Goal: Task Accomplishment & Management: Use online tool/utility

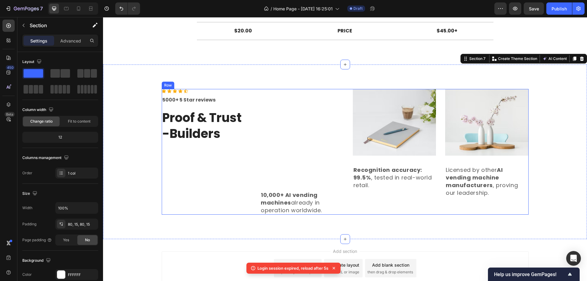
scroll to position [1304, 0]
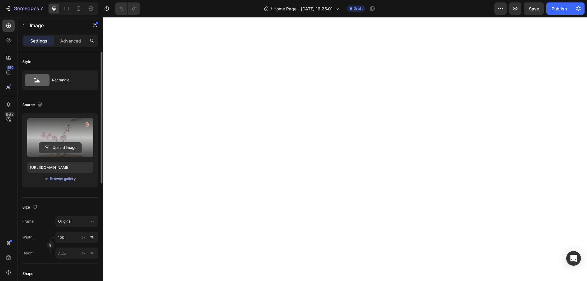
click at [58, 146] on input "file" at bounding box center [60, 147] width 42 height 10
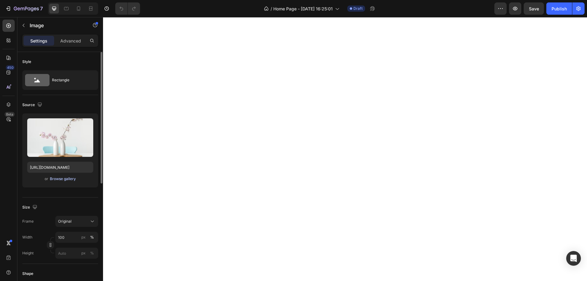
click at [63, 178] on div "Browse gallery" at bounding box center [63, 179] width 26 height 6
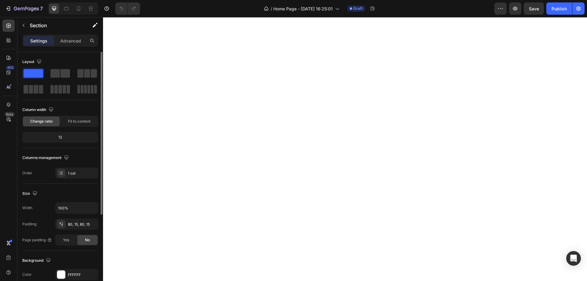
scroll to position [122, 0]
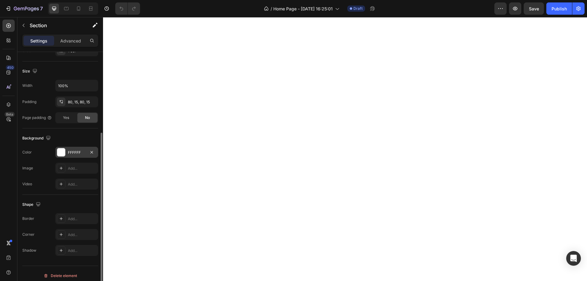
click at [59, 154] on div at bounding box center [61, 152] width 8 height 8
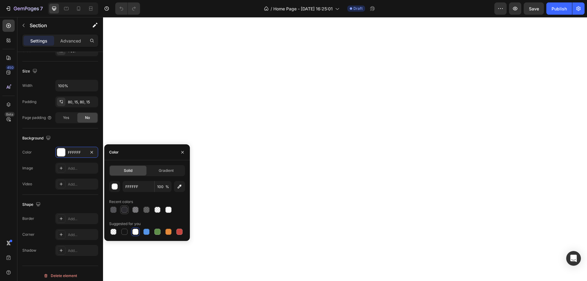
click at [122, 210] on div at bounding box center [124, 210] width 6 height 6
type input "2B2A2F"
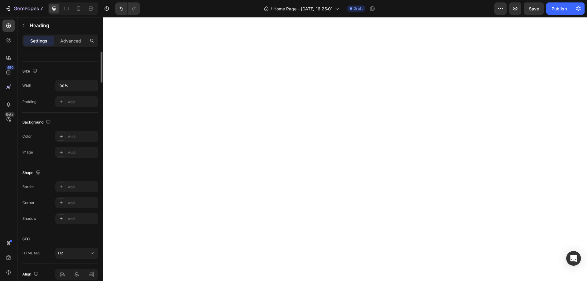
scroll to position [0, 0]
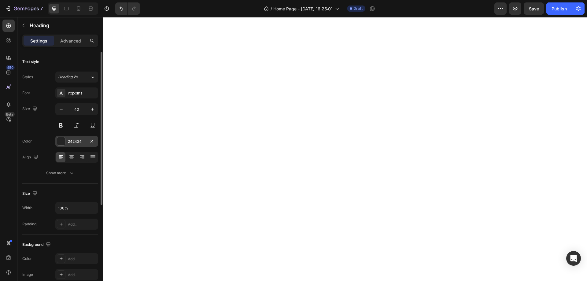
click at [59, 142] on div at bounding box center [61, 141] width 8 height 8
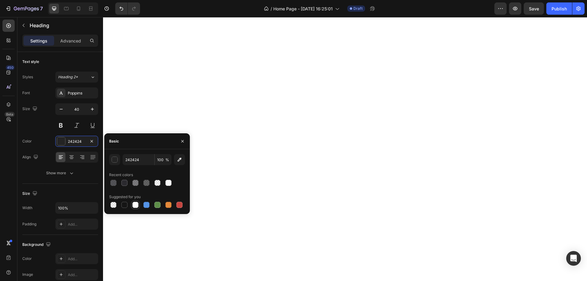
click at [133, 205] on div at bounding box center [135, 205] width 6 height 6
type input "FFFFFF"
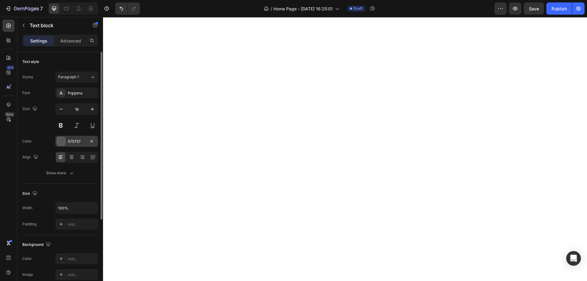
click at [76, 144] on div "575757" at bounding box center [76, 141] width 43 height 11
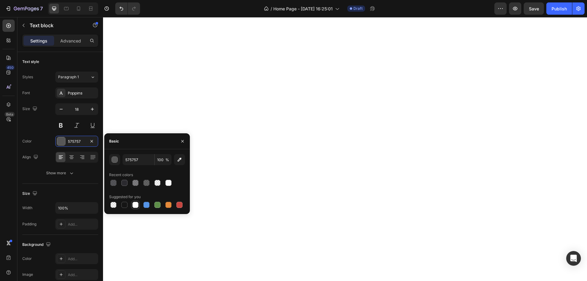
click at [135, 204] on div at bounding box center [135, 205] width 6 height 6
type input "FFFFFF"
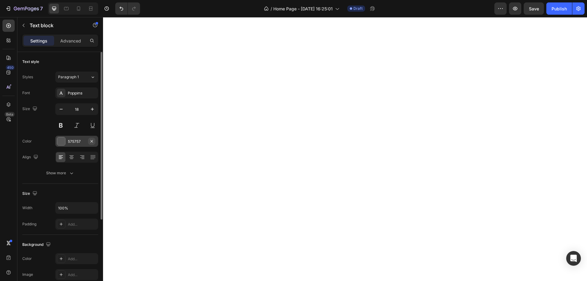
click at [91, 141] on icon "button" at bounding box center [91, 141] width 2 height 2
click at [58, 141] on div at bounding box center [61, 141] width 9 height 9
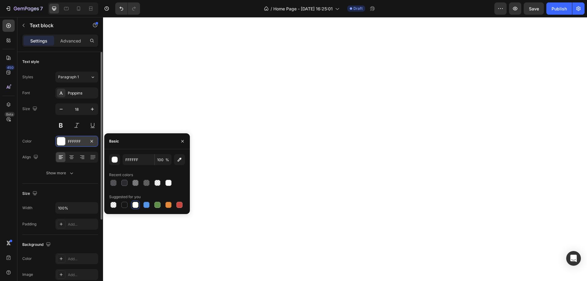
click at [134, 204] on div at bounding box center [135, 205] width 6 height 6
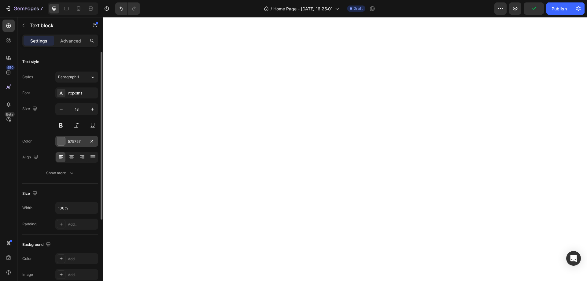
click at [67, 138] on div "575757" at bounding box center [76, 141] width 43 height 11
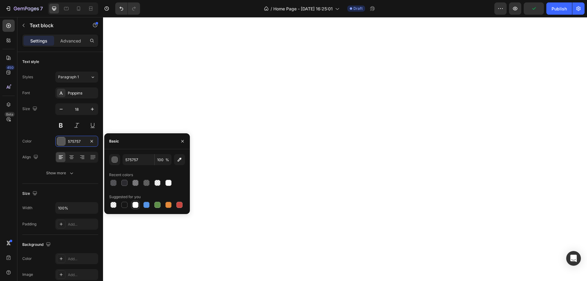
click at [133, 202] on div at bounding box center [135, 205] width 6 height 6
type input "FFFFFF"
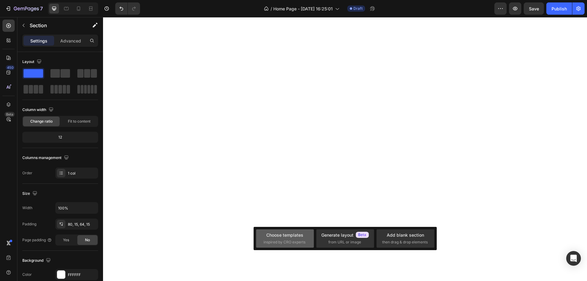
click at [276, 242] on span "inspired by CRO experts" at bounding box center [284, 242] width 42 height 6
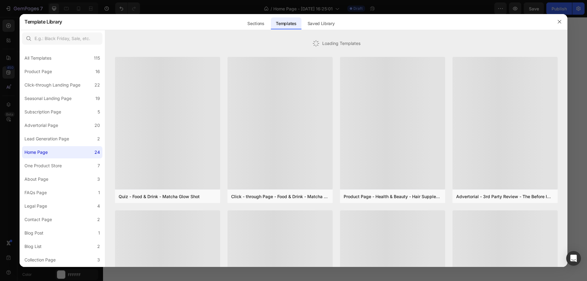
drag, startPoint x: 244, startPoint y: 33, endPoint x: 249, endPoint y: 24, distance: 9.3
click at [245, 31] on div at bounding box center [336, 33] width 462 height 7
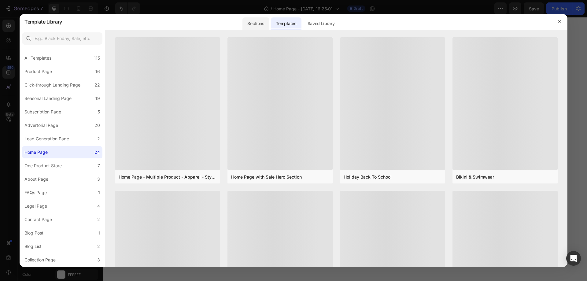
click at [249, 24] on div "Sections" at bounding box center [255, 23] width 27 height 12
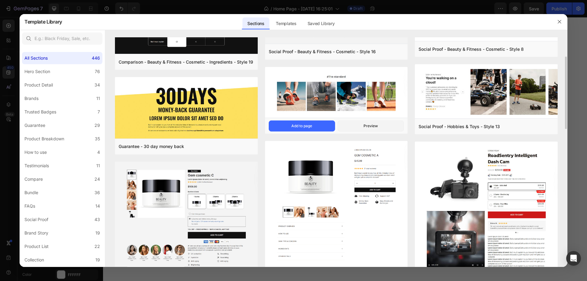
scroll to position [183, 0]
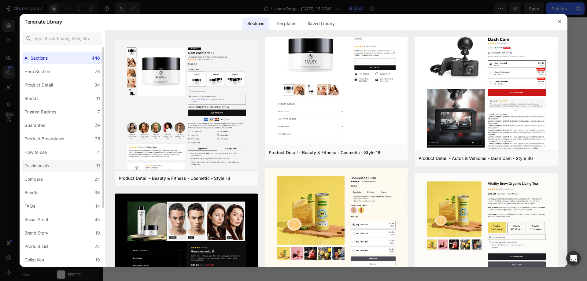
click at [37, 171] on label "Testimonials 11" at bounding box center [62, 166] width 80 height 12
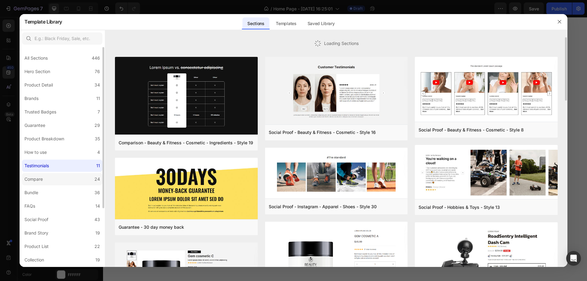
click at [37, 174] on label "Compare 24" at bounding box center [62, 179] width 80 height 12
click at [36, 177] on div "Compare" at bounding box center [33, 178] width 18 height 7
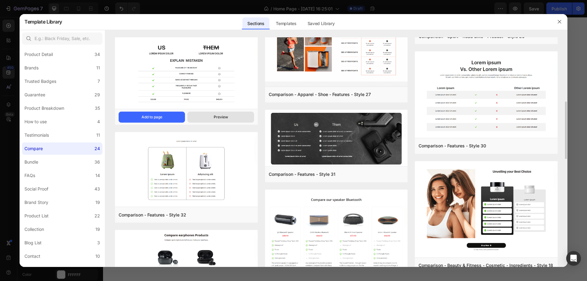
scroll to position [134, 0]
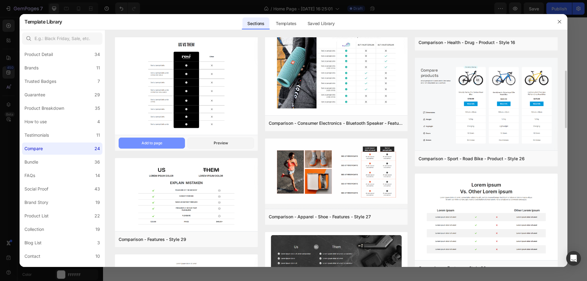
click at [170, 141] on button "Add to page" at bounding box center [152, 143] width 66 height 11
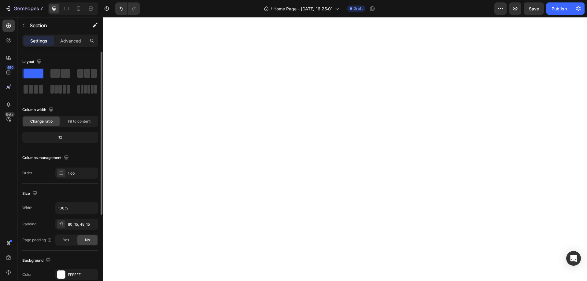
drag, startPoint x: 64, startPoint y: 273, endPoint x: 64, endPoint y: 268, distance: 4.9
click at [64, 273] on div at bounding box center [61, 274] width 8 height 8
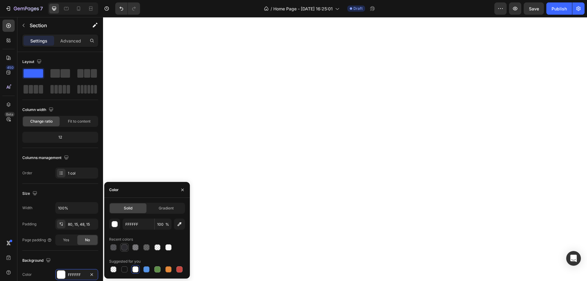
click at [121, 249] on div at bounding box center [124, 247] width 6 height 6
type input "2B2A2F"
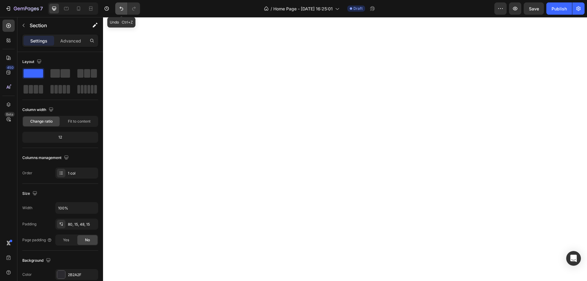
click at [118, 9] on icon "Undo/Redo" at bounding box center [121, 9] width 6 height 6
click at [60, 273] on div at bounding box center [61, 274] width 8 height 8
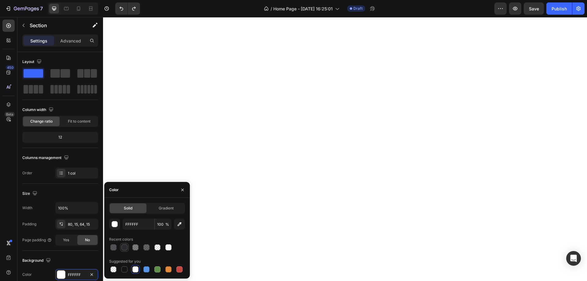
click at [121, 248] on div at bounding box center [124, 247] width 7 height 7
type input "2B2A2F"
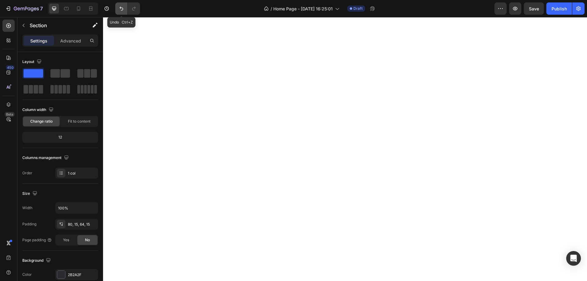
click at [121, 11] on icon "Undo/Redo" at bounding box center [121, 9] width 6 height 6
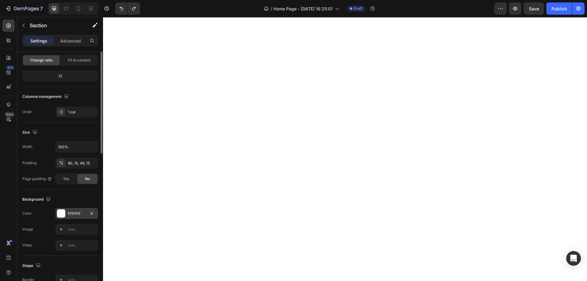
scroll to position [92, 0]
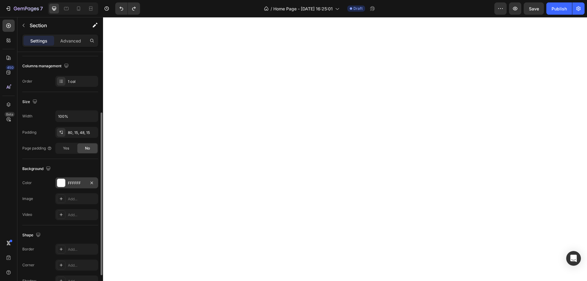
click at [66, 184] on div "FFFFFF" at bounding box center [76, 182] width 43 height 11
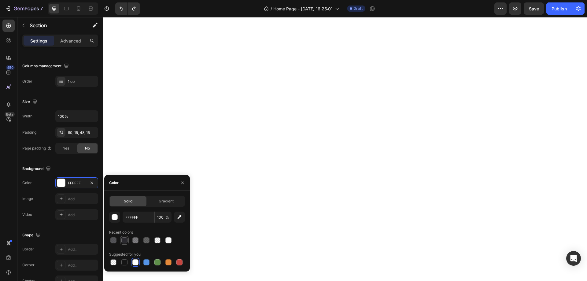
click at [126, 239] on div at bounding box center [124, 240] width 6 height 6
type input "2B2A2F"
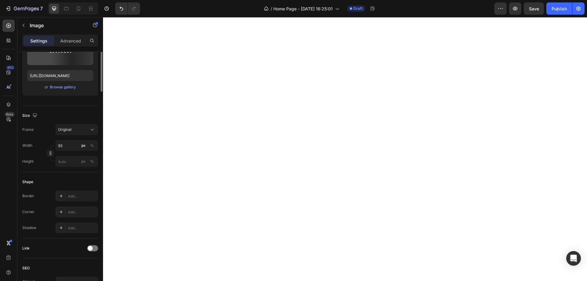
scroll to position [0, 0]
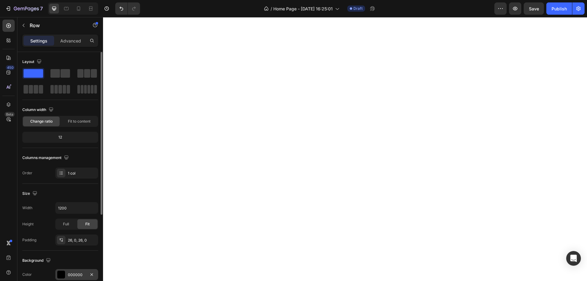
click at [61, 275] on div at bounding box center [61, 274] width 8 height 8
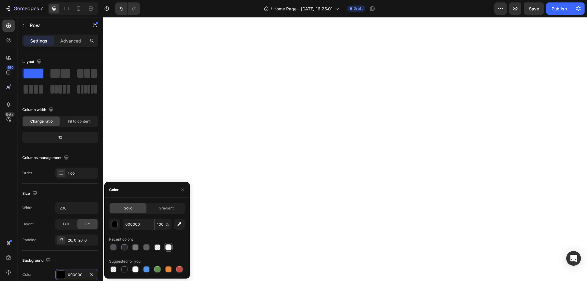
click at [170, 251] on div at bounding box center [168, 247] width 7 height 7
type input "F9F9F9"
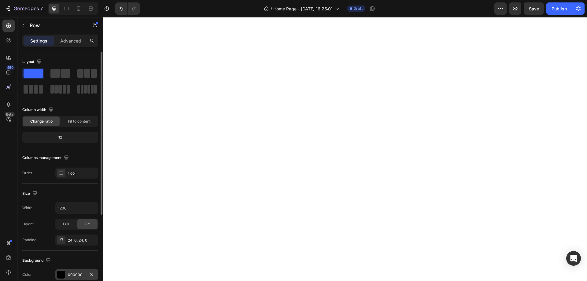
click at [72, 270] on div "000000" at bounding box center [76, 274] width 43 height 11
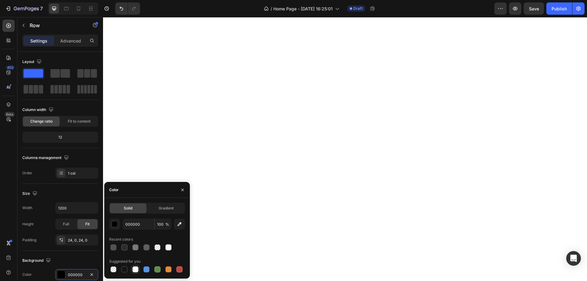
click at [134, 268] on div at bounding box center [135, 269] width 6 height 6
type input "FFFFFF"
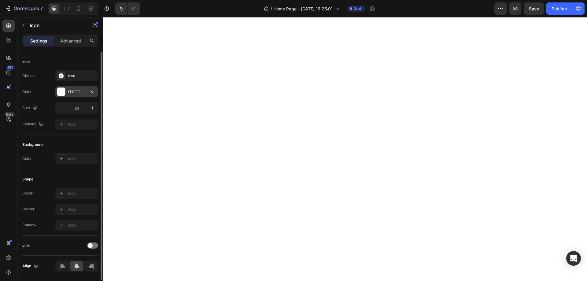
click at [75, 89] on div "FFFFFF" at bounding box center [76, 91] width 43 height 11
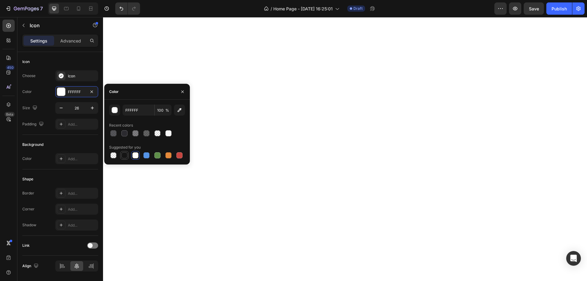
click at [122, 153] on div at bounding box center [124, 155] width 6 height 6
click at [158, 156] on div at bounding box center [157, 155] width 6 height 6
type input "5E8E49"
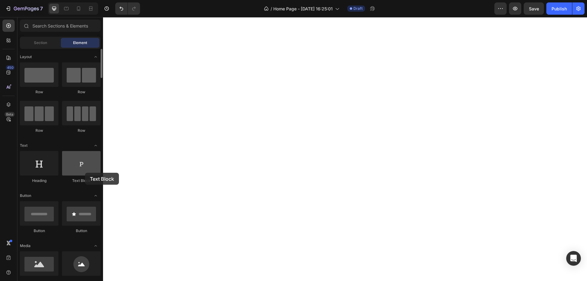
click at [85, 173] on div at bounding box center [81, 163] width 39 height 24
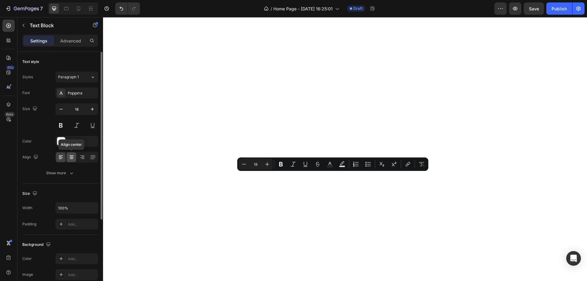
click at [73, 156] on icon at bounding box center [71, 157] width 6 height 6
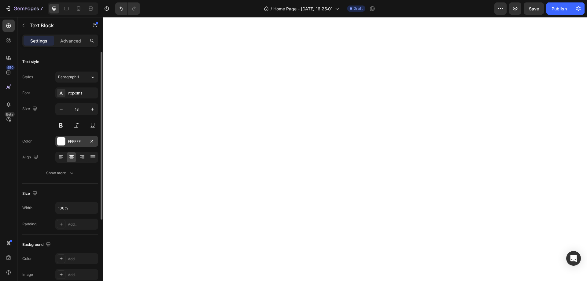
click at [79, 145] on div "FFFFFF" at bounding box center [76, 141] width 43 height 11
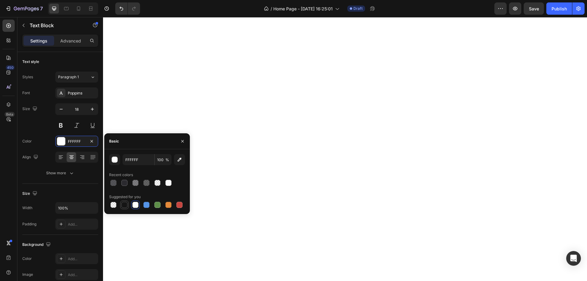
click at [123, 207] on div at bounding box center [124, 205] width 6 height 6
type input "151515"
click at [61, 123] on button at bounding box center [60, 125] width 11 height 11
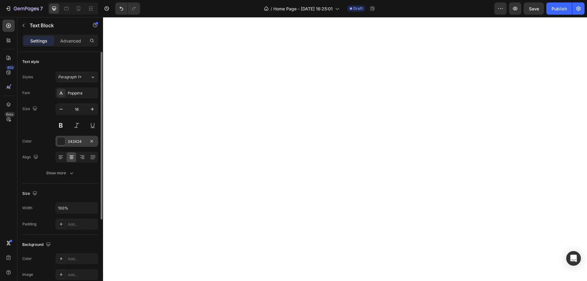
click at [63, 146] on div "242424" at bounding box center [76, 141] width 43 height 11
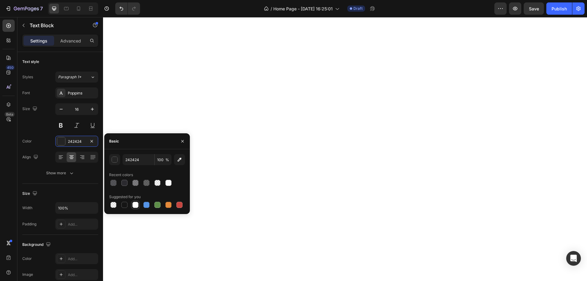
click at [136, 206] on div at bounding box center [135, 205] width 6 height 6
type input "FFFFFF"
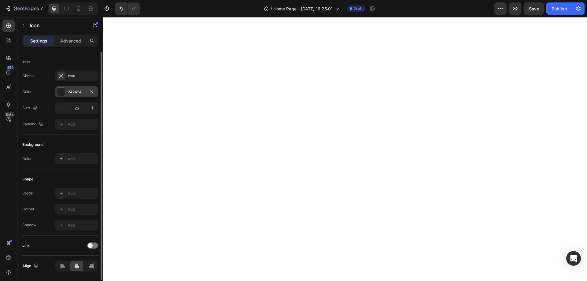
click at [67, 92] on div "242424" at bounding box center [76, 91] width 43 height 11
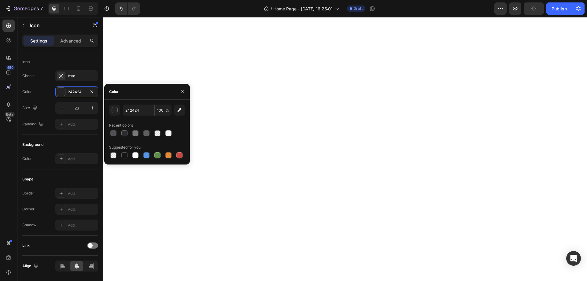
click at [148, 129] on div "Recent colors" at bounding box center [147, 125] width 76 height 10
click at [135, 155] on div at bounding box center [135, 155] width 6 height 6
type input "FFFFFF"
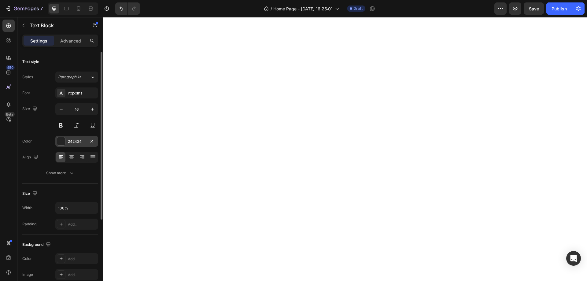
click at [68, 142] on div "242424" at bounding box center [76, 141] width 43 height 11
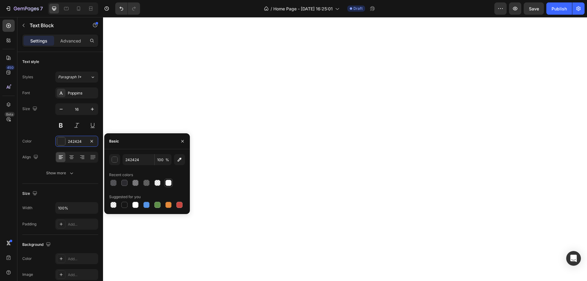
click at [168, 182] on div at bounding box center [168, 183] width 6 height 6
type input "F9F9F9"
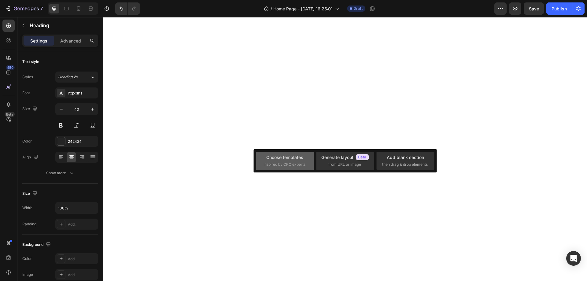
click at [297, 153] on div "Choose templates inspired by CRO experts" at bounding box center [285, 161] width 58 height 18
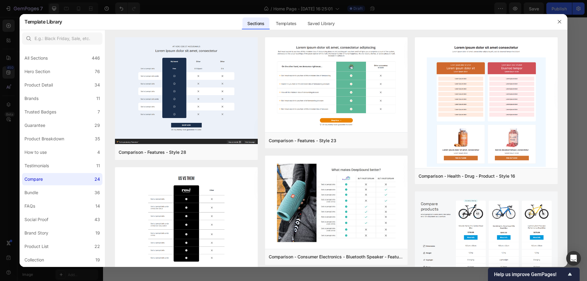
click at [511, 21] on div "Sections Templates Existing pages Saved Library Templates Saved Library" at bounding box center [290, 22] width 457 height 16
click at [561, 23] on icon "button" at bounding box center [559, 21] width 5 height 5
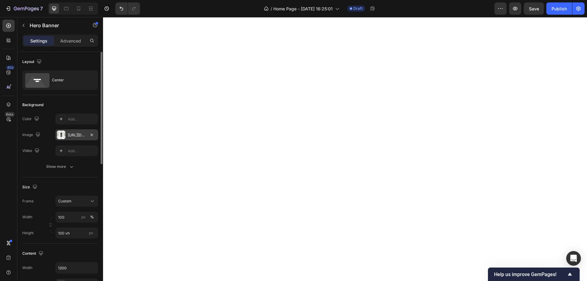
click at [64, 134] on div at bounding box center [61, 134] width 9 height 9
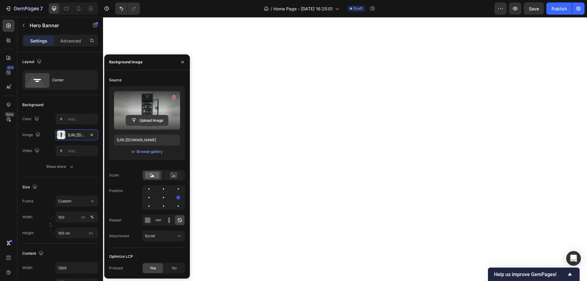
click at [149, 121] on input "file" at bounding box center [147, 120] width 42 height 10
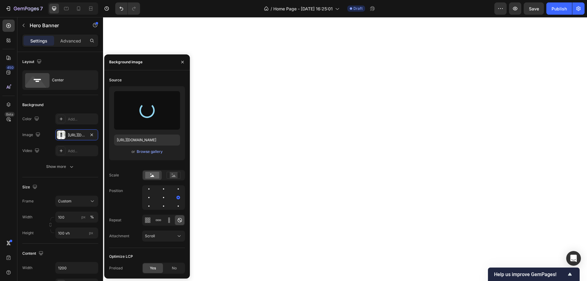
type input "[URL][DOMAIN_NAME]"
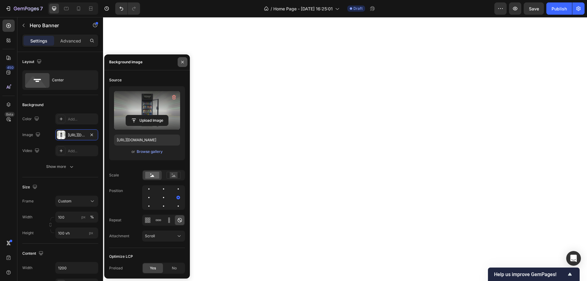
click at [184, 61] on icon "button" at bounding box center [182, 62] width 2 height 2
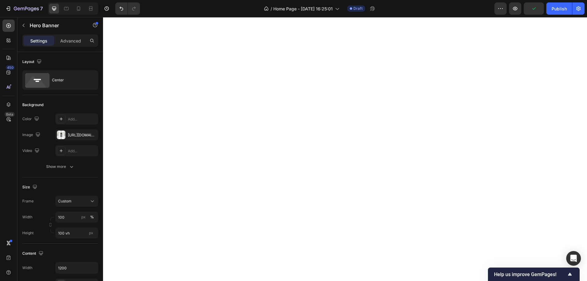
click at [76, 46] on div "Settings Advanced" at bounding box center [60, 41] width 76 height 12
click at [75, 42] on p "Advanced" at bounding box center [70, 41] width 21 height 6
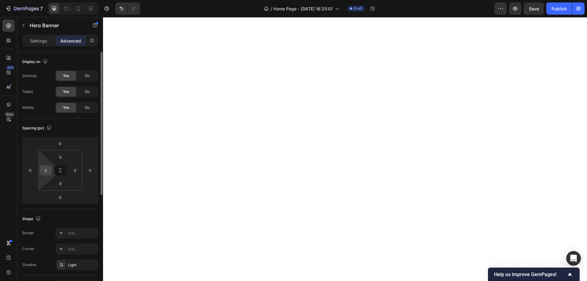
click at [50, 166] on div "0" at bounding box center [46, 170] width 12 height 10
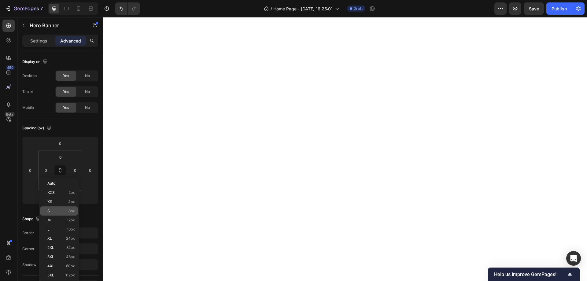
click at [64, 207] on div "S 8px" at bounding box center [59, 210] width 38 height 9
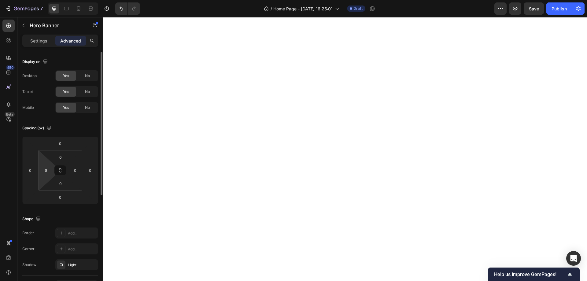
type input "0"
click at [68, 132] on div "Spacing (px)" at bounding box center [60, 128] width 76 height 10
click at [44, 40] on p "Settings" at bounding box center [38, 41] width 17 height 6
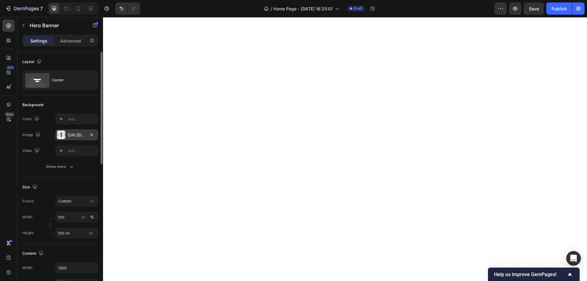
click at [76, 135] on div "[URL][DOMAIN_NAME]" at bounding box center [77, 135] width 18 height 6
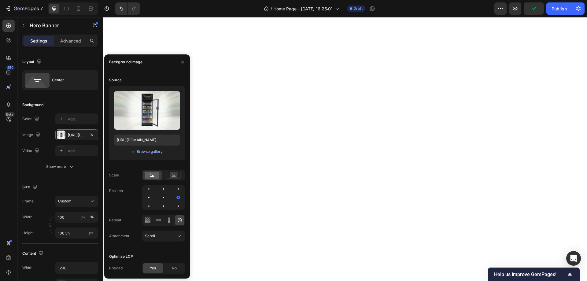
click at [159, 196] on div at bounding box center [163, 197] width 43 height 24
click at [162, 196] on div at bounding box center [163, 197] width 7 height 7
drag, startPoint x: 152, startPoint y: 198, endPoint x: 147, endPoint y: 199, distance: 5.2
click at [151, 199] on div at bounding box center [163, 197] width 43 height 24
click at [147, 199] on div at bounding box center [148, 197] width 7 height 7
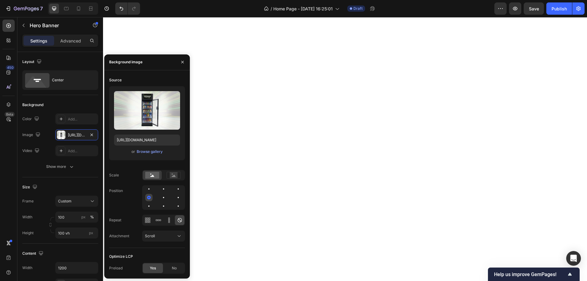
click at [147, 199] on div at bounding box center [148, 197] width 7 height 7
click at [178, 197] on div at bounding box center [178, 197] width 1 height 1
click at [151, 197] on div at bounding box center [148, 197] width 7 height 7
drag, startPoint x: 151, startPoint y: 197, endPoint x: 143, endPoint y: 199, distance: 7.6
click at [143, 199] on div at bounding box center [163, 197] width 43 height 24
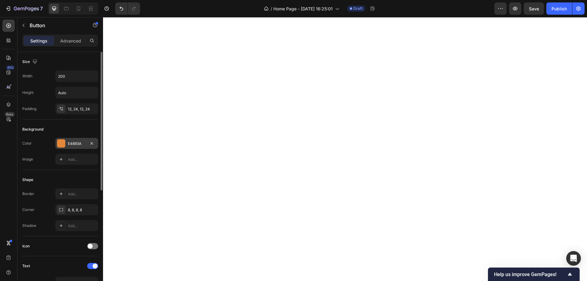
click at [79, 145] on div "E4893A" at bounding box center [77, 144] width 18 height 6
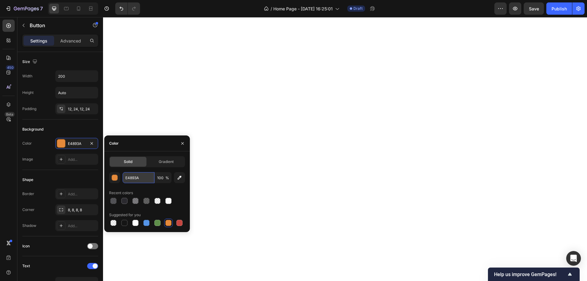
click at [140, 180] on input "E4893A" at bounding box center [139, 177] width 32 height 11
paste input "#252B1D"
click at [176, 191] on div "Recent colors" at bounding box center [147, 193] width 76 height 10
type input "252B1D"
click at [164, 163] on span "Gradient" at bounding box center [166, 162] width 15 height 6
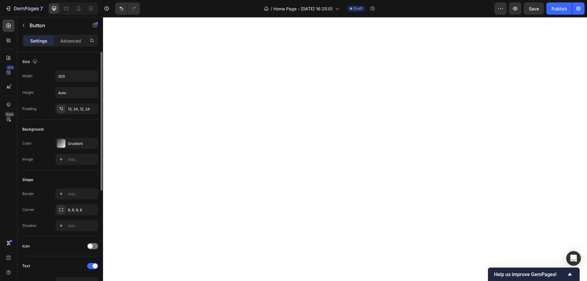
click at [63, 172] on div "Shape Border Add... Corner 8, 8, 8, 8 Shadow Add..." at bounding box center [60, 203] width 76 height 66
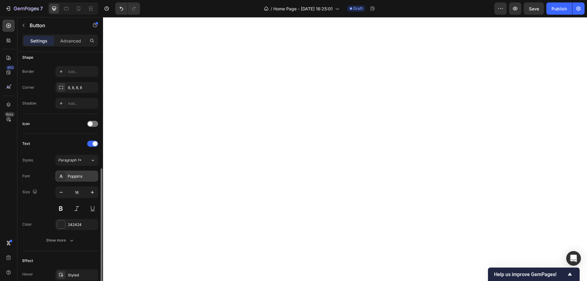
scroll to position [153, 0]
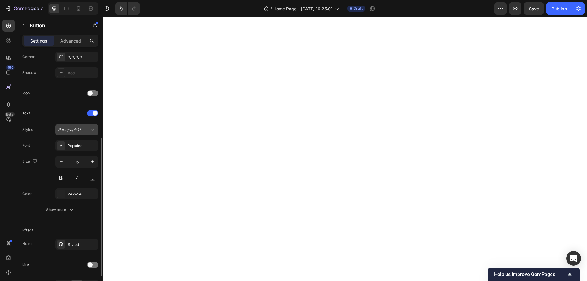
click at [77, 134] on button "Paragraph 1*" at bounding box center [76, 129] width 43 height 11
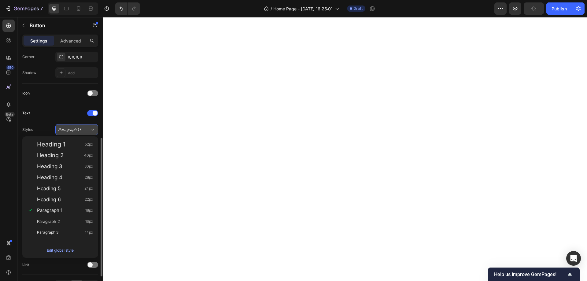
click at [77, 134] on button "Paragraph 1*" at bounding box center [76, 129] width 43 height 11
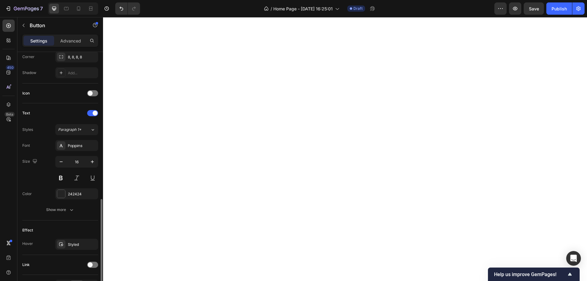
scroll to position [192, 0]
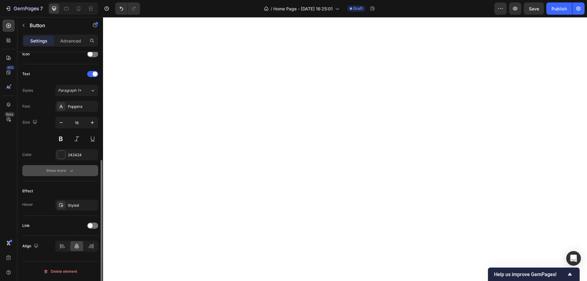
click at [61, 172] on div "Show more" at bounding box center [60, 170] width 28 height 6
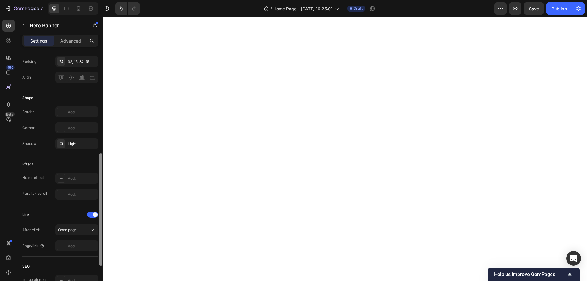
scroll to position [0, 0]
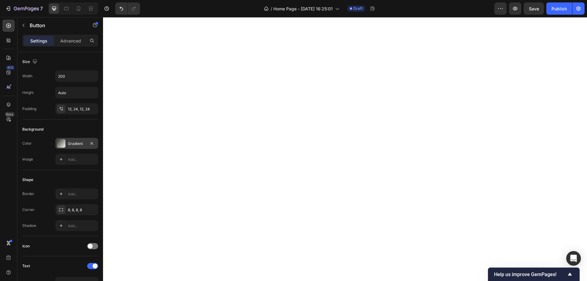
click at [72, 140] on div "Gradient" at bounding box center [76, 143] width 43 height 11
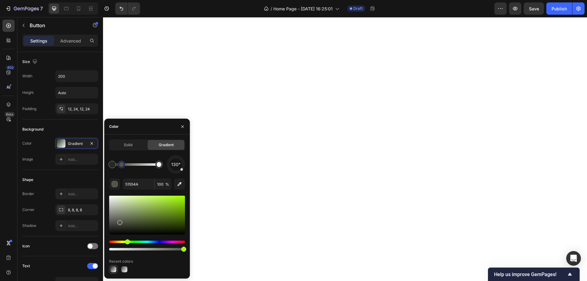
click at [121, 163] on div at bounding box center [135, 164] width 47 height 2
drag, startPoint x: 116, startPoint y: 165, endPoint x: 152, endPoint y: 165, distance: 35.8
drag, startPoint x: 119, startPoint y: 167, endPoint x: 161, endPoint y: 167, distance: 41.9
click at [159, 166] on div at bounding box center [135, 164] width 47 height 2
drag, startPoint x: 157, startPoint y: 167, endPoint x: 144, endPoint y: 167, distance: 12.5
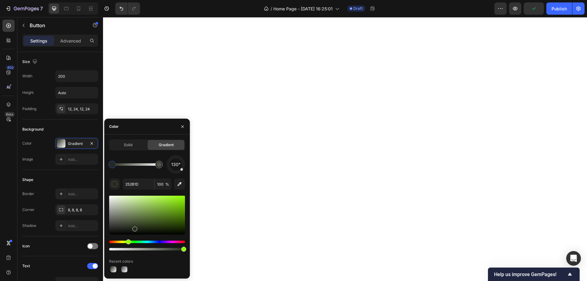
drag, startPoint x: 127, startPoint y: 167, endPoint x: 151, endPoint y: 164, distance: 23.4
click at [151, 166] on div at bounding box center [135, 164] width 47 height 2
click at [155, 166] on div at bounding box center [135, 164] width 47 height 2
click at [117, 163] on div at bounding box center [117, 164] width 5 height 5
click at [119, 163] on div at bounding box center [119, 164] width 5 height 5
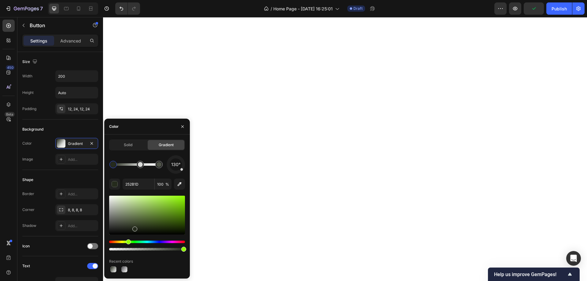
drag, startPoint x: 119, startPoint y: 167, endPoint x: 113, endPoint y: 169, distance: 6.5
click at [113, 169] on div at bounding box center [113, 164] width 11 height 11
drag, startPoint x: 158, startPoint y: 166, endPoint x: 173, endPoint y: 168, distance: 15.1
click at [173, 168] on div "130°" at bounding box center [147, 164] width 76 height 18
type input "252B1D"
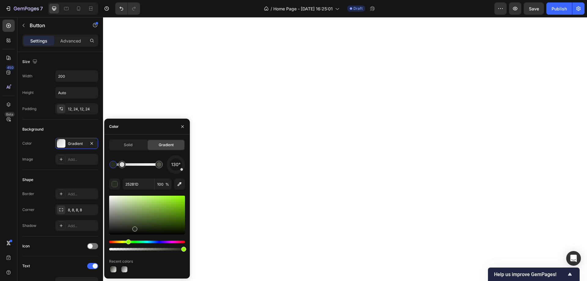
drag, startPoint x: 182, startPoint y: 171, endPoint x: 183, endPoint y: 162, distance: 9.8
click at [183, 162] on div "130°" at bounding box center [176, 164] width 18 height 18
click at [182, 171] on div at bounding box center [176, 165] width 26 height 26
click at [175, 167] on span "187°" at bounding box center [175, 164] width 9 height 7
click at [178, 160] on div "24°" at bounding box center [176, 164] width 12 height 12
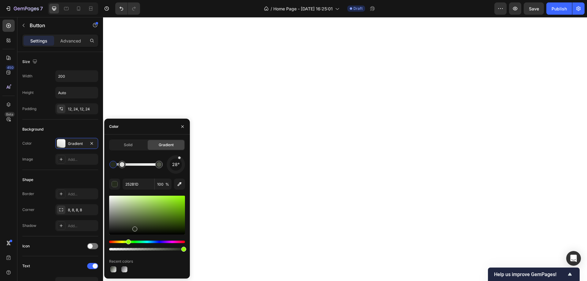
click at [178, 160] on div "28°" at bounding box center [176, 164] width 12 height 12
drag, startPoint x: 178, startPoint y: 160, endPoint x: 185, endPoint y: 172, distance: 14.4
click at [185, 172] on div "Solid Gradient 130° 252B1D 100 % Recent colors" at bounding box center [147, 206] width 86 height 134
click at [124, 144] on span "Solid" at bounding box center [128, 145] width 9 height 6
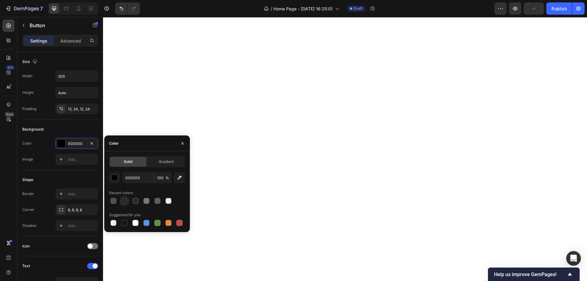
click at [125, 201] on div at bounding box center [124, 201] width 6 height 6
type input "252B1D"
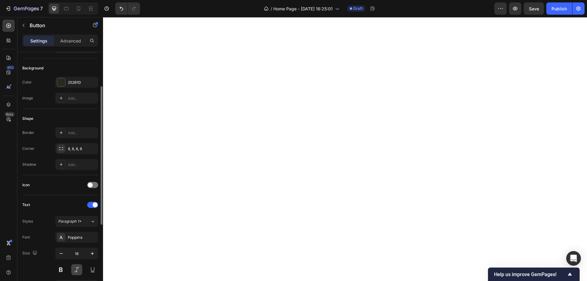
scroll to position [122, 0]
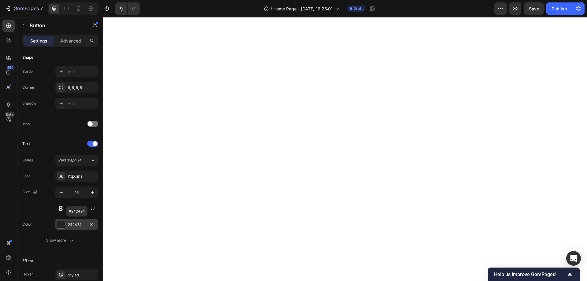
click at [68, 223] on div "242424" at bounding box center [77, 225] width 18 height 6
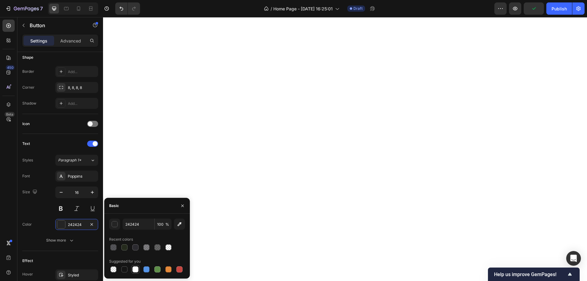
click at [135, 272] on div at bounding box center [135, 269] width 7 height 7
click at [165, 269] on div at bounding box center [168, 269] width 7 height 7
click at [138, 270] on div at bounding box center [135, 269] width 6 height 6
type input "FFFFFF"
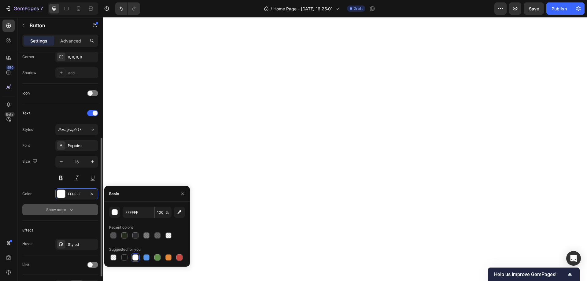
click at [72, 213] on button "Show more" at bounding box center [60, 209] width 76 height 11
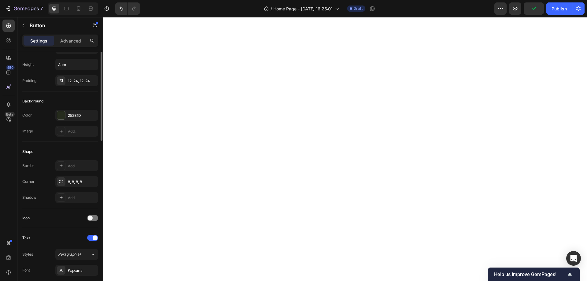
scroll to position [0, 0]
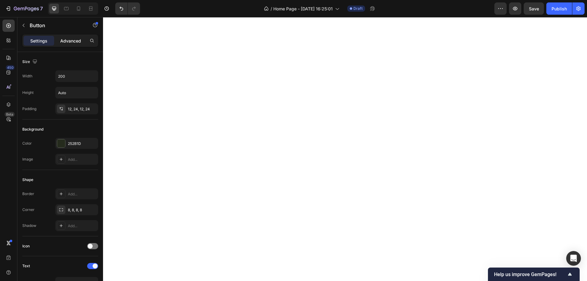
click at [73, 44] on div "Advanced" at bounding box center [70, 41] width 31 height 10
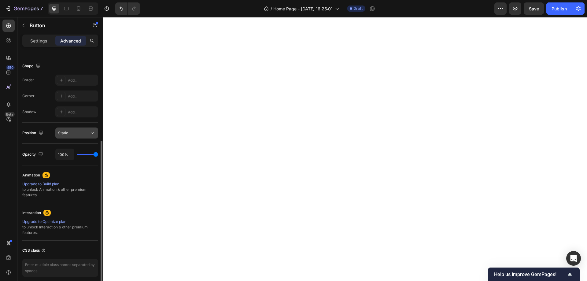
scroll to position [178, 0]
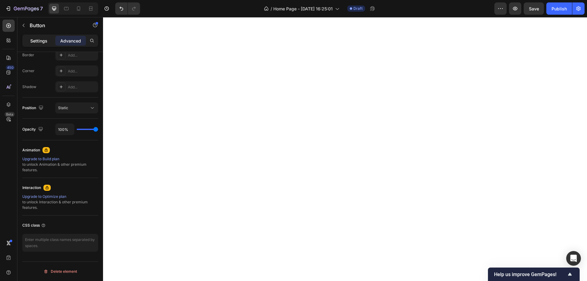
click at [40, 40] on p "Settings" at bounding box center [38, 41] width 17 height 6
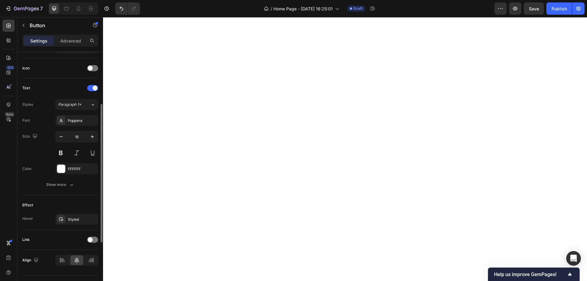
scroll to position [117, 0]
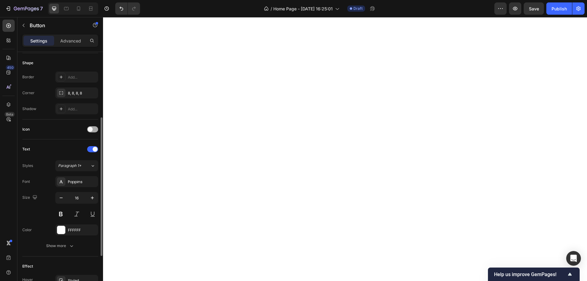
click at [94, 128] on div at bounding box center [92, 129] width 11 height 6
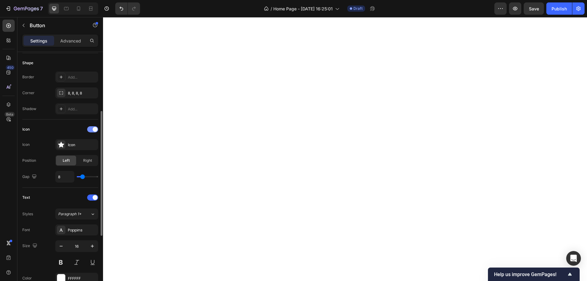
click at [94, 128] on span at bounding box center [95, 129] width 5 height 5
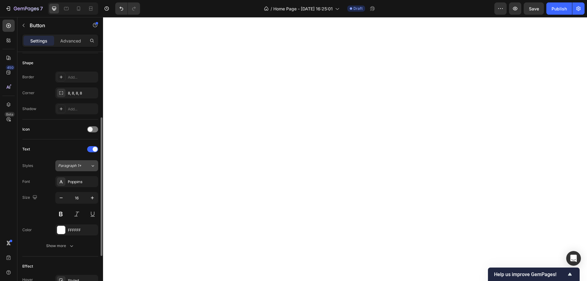
click at [71, 167] on span "Paragraph 1*" at bounding box center [69, 166] width 23 height 6
click at [46, 218] on div "Size 16" at bounding box center [60, 206] width 76 height 28
click at [50, 241] on button "Show more" at bounding box center [60, 245] width 76 height 11
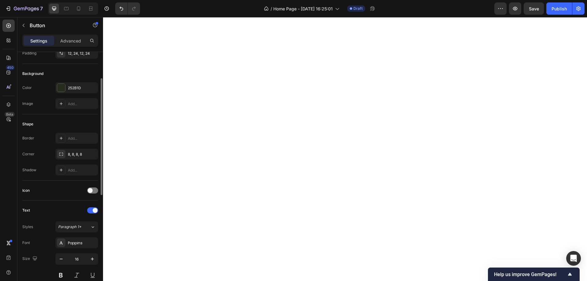
scroll to position [0, 0]
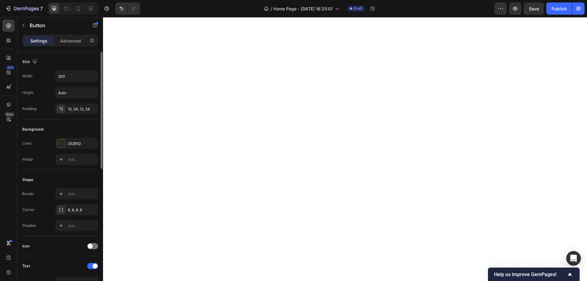
click at [26, 157] on div "Image" at bounding box center [27, 159] width 11 height 6
click at [72, 145] on div "252B1D" at bounding box center [77, 144] width 18 height 6
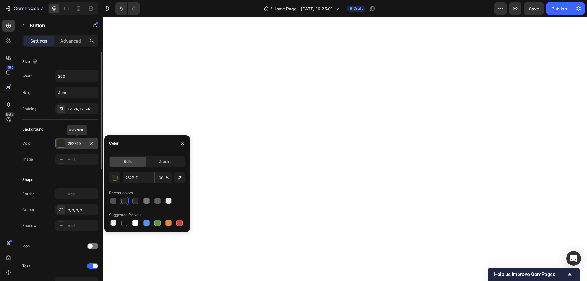
click at [72, 145] on div "252B1D" at bounding box center [77, 144] width 18 height 6
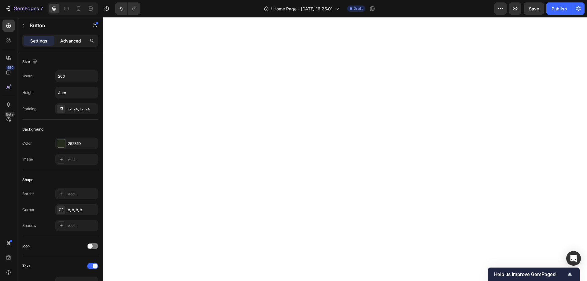
click at [68, 41] on p "Advanced" at bounding box center [70, 41] width 21 height 6
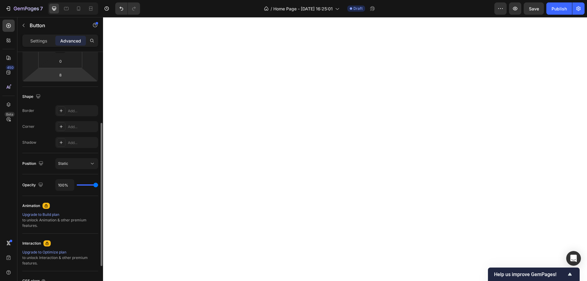
scroll to position [178, 0]
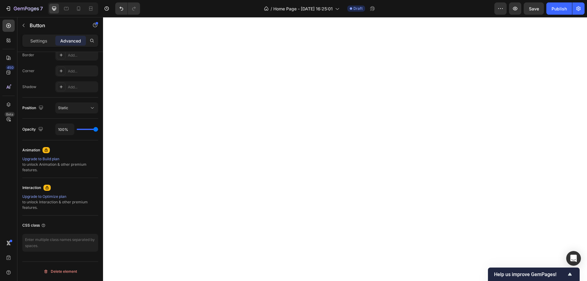
click at [41, 35] on div "Settings Advanced" at bounding box center [60, 41] width 76 height 12
click at [40, 38] on p "Settings" at bounding box center [38, 41] width 17 height 6
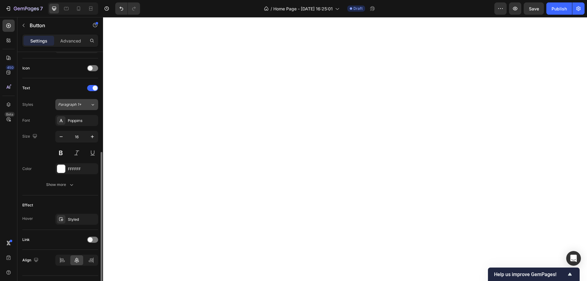
scroll to position [192, 0]
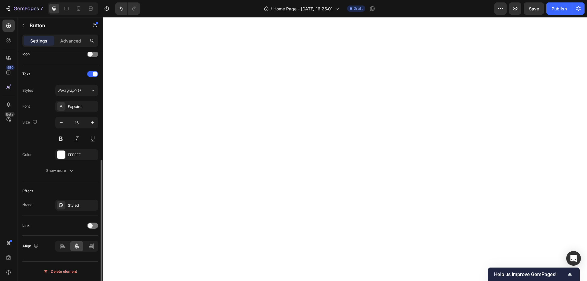
click at [92, 229] on div "Link" at bounding box center [60, 226] width 76 height 10
click at [92, 226] on span at bounding box center [90, 225] width 5 height 5
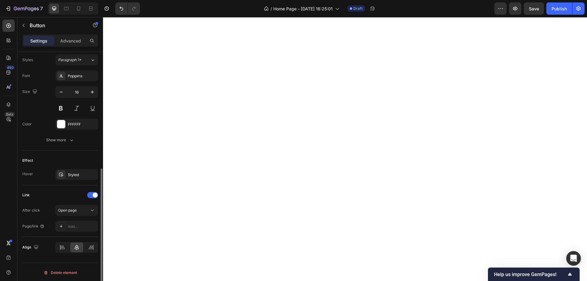
click at [76, 200] on div "Link After click Open page Page/link Add..." at bounding box center [60, 211] width 76 height 42
click at [76, 208] on span "Open page" at bounding box center [67, 210] width 19 height 5
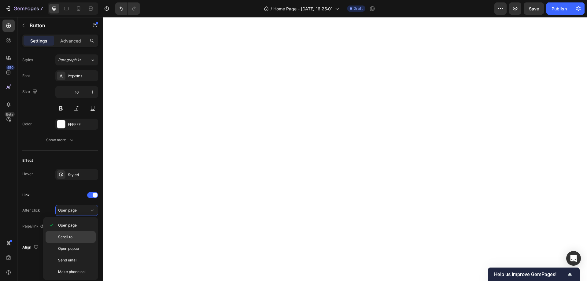
click at [76, 233] on div "Scroll to" at bounding box center [71, 237] width 50 height 12
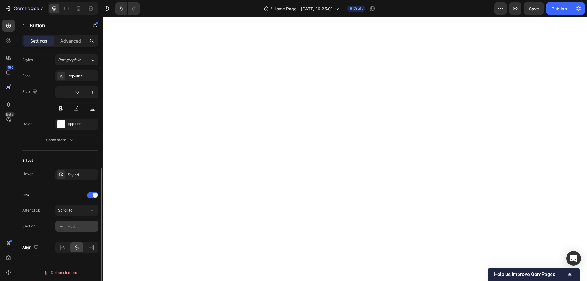
click at [76, 228] on div "Add..." at bounding box center [82, 227] width 29 height 6
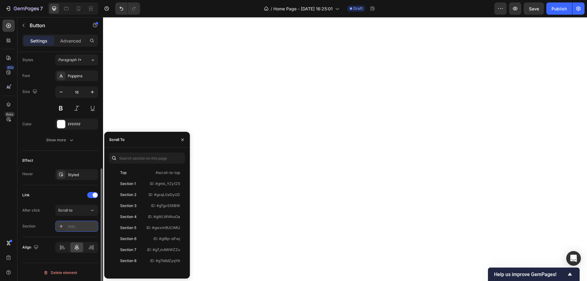
click at [76, 228] on div "Add..." at bounding box center [82, 227] width 29 height 6
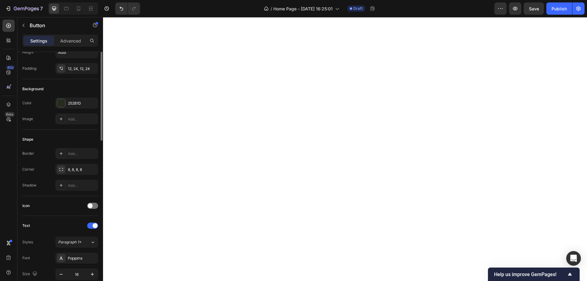
scroll to position [0, 0]
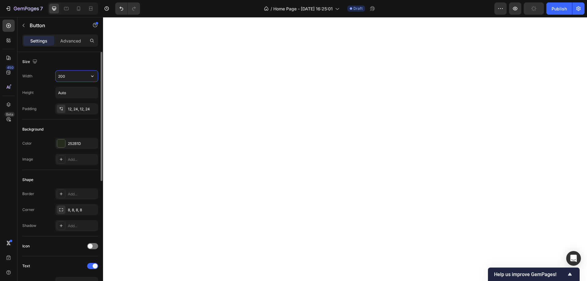
click at [74, 80] on input "200" at bounding box center [77, 76] width 42 height 11
click at [74, 86] on div "Width 200 Height Auto Padding 12, 24, 12, 24" at bounding box center [60, 92] width 76 height 44
click at [75, 141] on div "252B1D" at bounding box center [77, 144] width 18 height 6
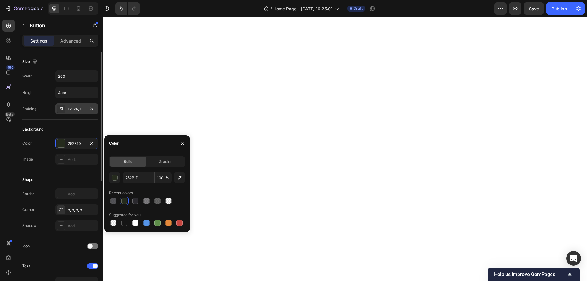
click at [79, 110] on div "12, 24, 12, 24" at bounding box center [77, 109] width 18 height 6
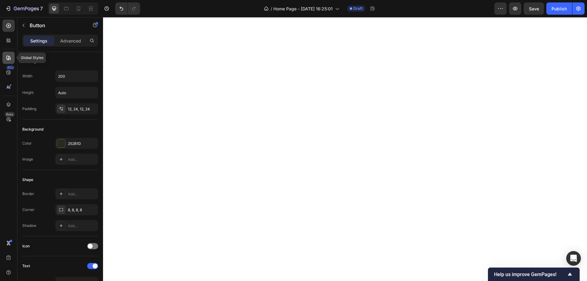
click at [8, 53] on div at bounding box center [8, 58] width 12 height 12
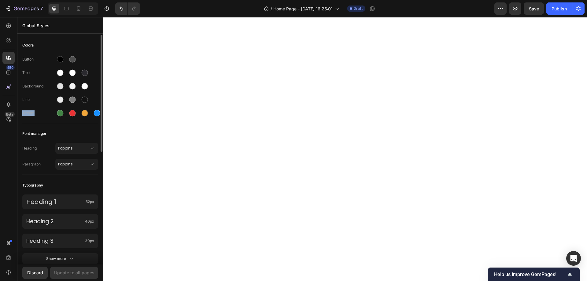
drag, startPoint x: 41, startPoint y: 117, endPoint x: 22, endPoint y: 117, distance: 18.9
click at [22, 117] on div "Colors Button Text Background Line Accent Font manager Heading Poppins Paragrap…" at bounding box center [60, 259] width 86 height 448
click at [18, 116] on div at bounding box center [18, 116] width 0 height 0
click at [47, 111] on div "Accent" at bounding box center [38, 113] width 33 height 6
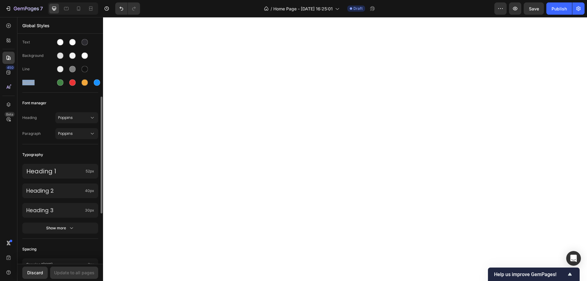
scroll to position [92, 0]
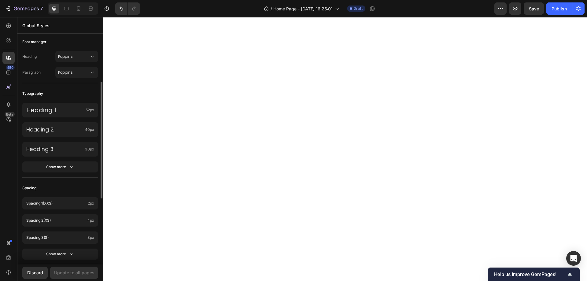
click at [59, 161] on div "Heading 1 52px Heading 2 40px Heading 3 30px Show more" at bounding box center [60, 138] width 76 height 78
click at [59, 167] on div "Show more" at bounding box center [60, 167] width 28 height 6
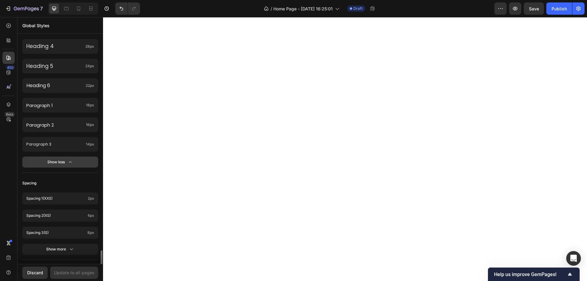
scroll to position [306, 0]
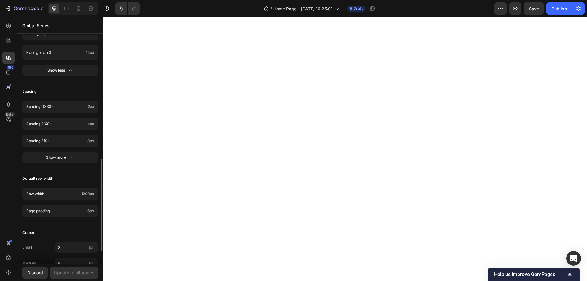
click at [59, 164] on div "Spacing 1 (xxs) 2px Spacing 2 (xs) 4px Spacing 3 (s) 8px Show more" at bounding box center [60, 132] width 76 height 71
click at [61, 161] on button "Show more" at bounding box center [60, 157] width 76 height 11
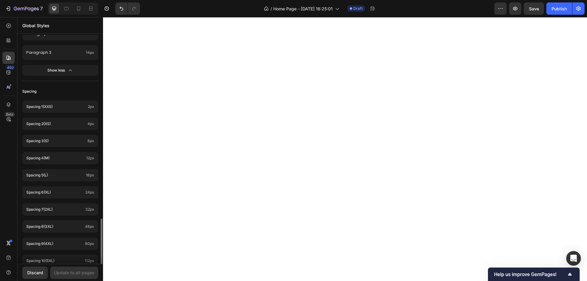
scroll to position [456, 0]
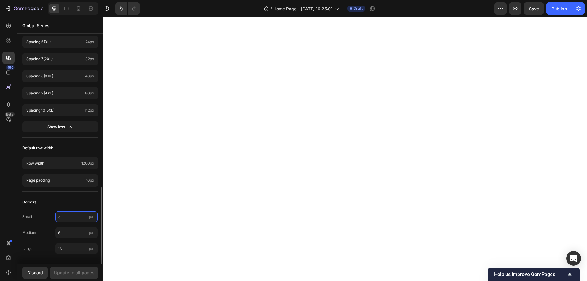
click at [70, 216] on input "3" at bounding box center [76, 216] width 42 height 11
click at [71, 230] on input "6" at bounding box center [76, 232] width 42 height 11
click at [66, 201] on div "Corners" at bounding box center [60, 201] width 76 height 11
click at [7, 44] on div at bounding box center [8, 40] width 12 height 12
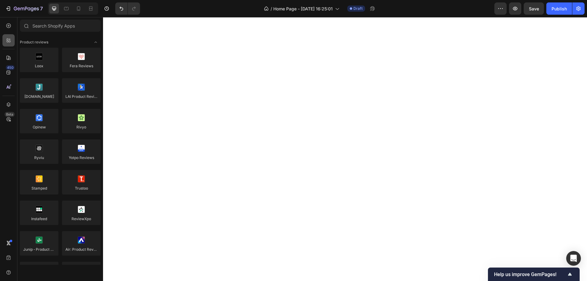
click at [10, 41] on icon at bounding box center [10, 42] width 2 height 2
click at [9, 28] on icon at bounding box center [9, 26] width 6 height 6
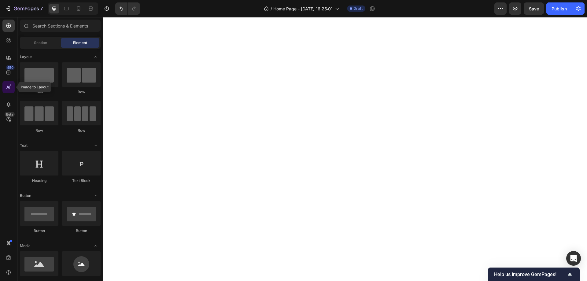
click at [9, 89] on icon at bounding box center [7, 87] width 3 height 3
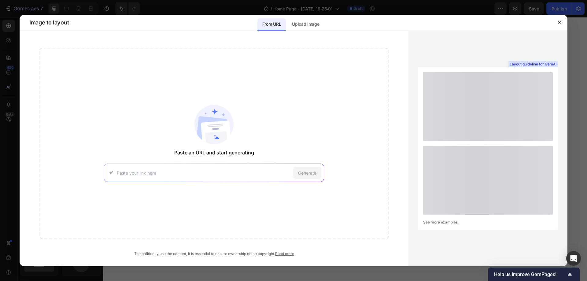
click at [1, 108] on div at bounding box center [293, 140] width 587 height 281
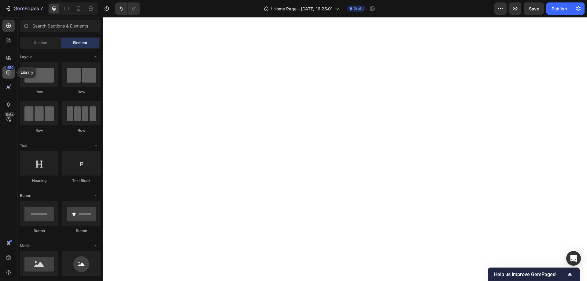
click at [11, 72] on icon at bounding box center [9, 72] width 6 height 6
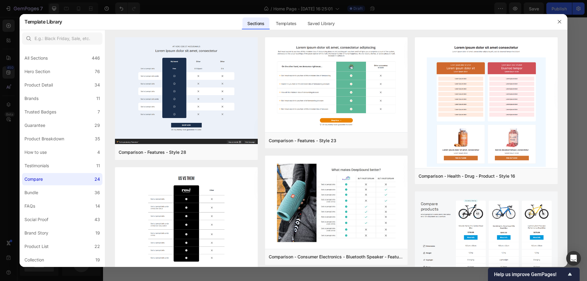
click at [0, 147] on div at bounding box center [293, 140] width 587 height 281
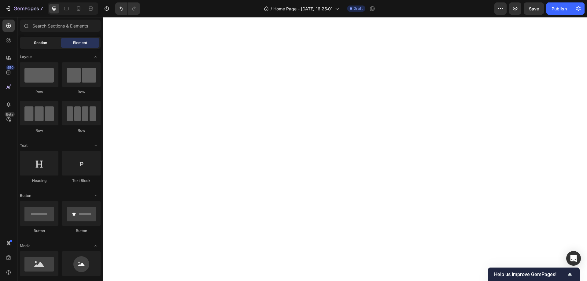
click at [29, 42] on div "Section" at bounding box center [40, 43] width 39 height 10
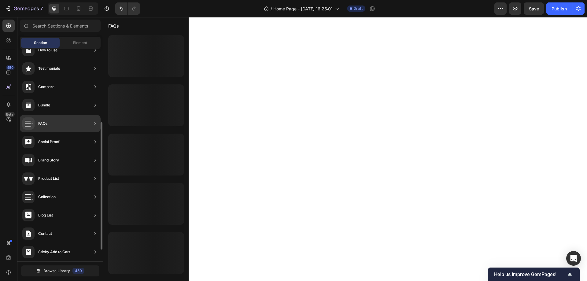
scroll to position [142, 0]
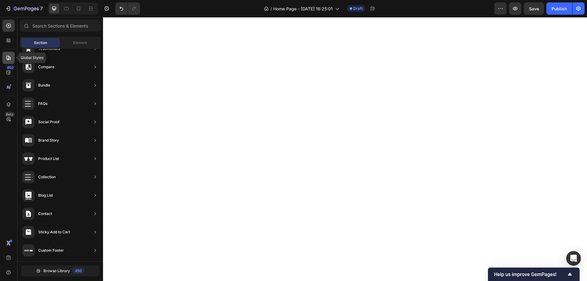
click at [8, 58] on icon at bounding box center [9, 58] width 6 height 6
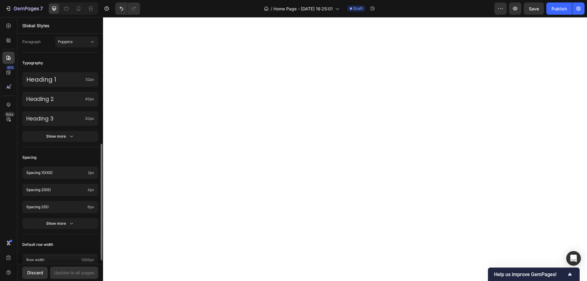
scroll to position [219, 0]
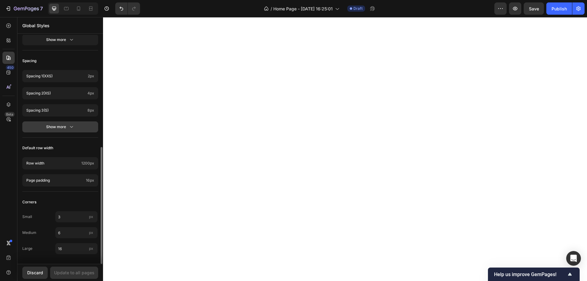
click at [64, 128] on div "Show more" at bounding box center [60, 127] width 28 height 6
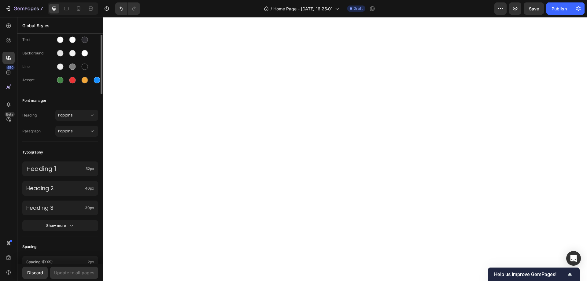
scroll to position [0, 0]
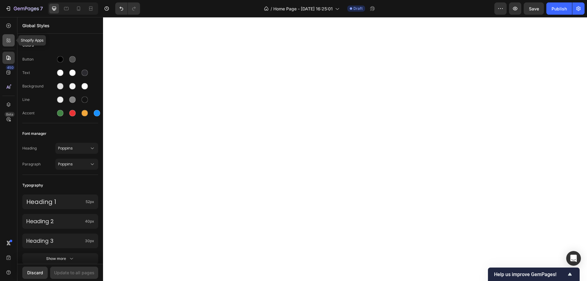
click at [7, 42] on icon at bounding box center [9, 40] width 6 height 6
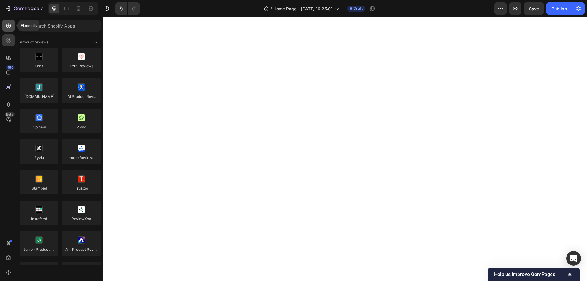
click at [10, 27] on icon at bounding box center [9, 26] width 6 height 6
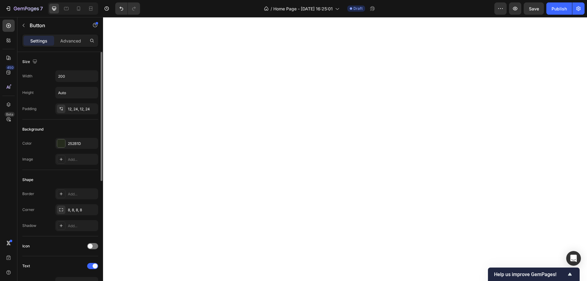
click at [72, 130] on div "Background" at bounding box center [60, 129] width 76 height 10
click at [72, 140] on div "252B1D" at bounding box center [76, 143] width 43 height 11
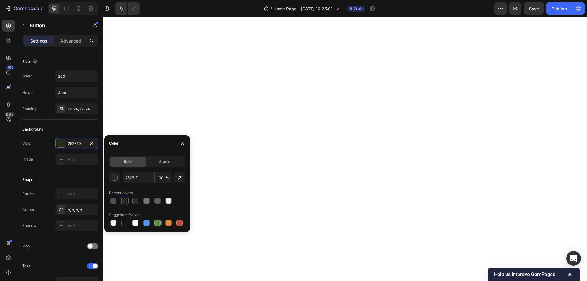
click at [156, 225] on div at bounding box center [157, 223] width 6 height 6
click at [171, 223] on div at bounding box center [168, 223] width 6 height 6
click at [180, 222] on div at bounding box center [179, 223] width 6 height 6
click at [125, 201] on div at bounding box center [124, 201] width 6 height 6
type input "252B1D"
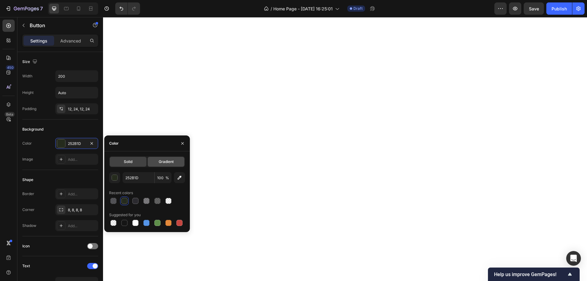
click at [175, 162] on div "Gradient" at bounding box center [166, 162] width 37 height 10
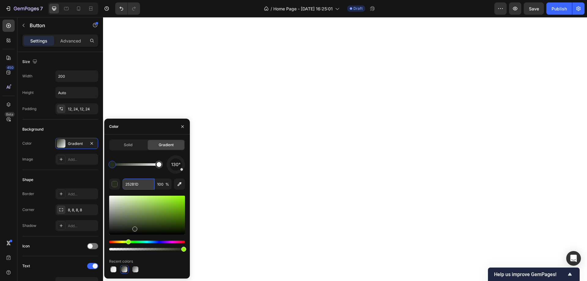
click at [137, 186] on input "252B1D" at bounding box center [139, 183] width 32 height 11
click at [146, 259] on div "Recent colors" at bounding box center [147, 261] width 76 height 10
click at [128, 147] on span "Solid" at bounding box center [128, 145] width 9 height 6
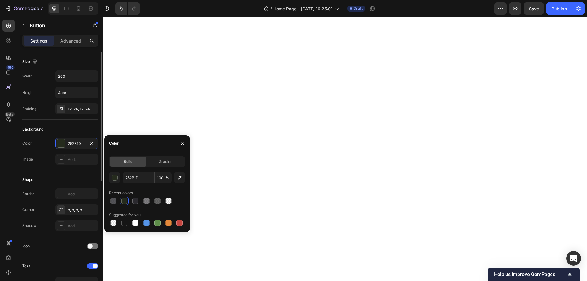
click at [63, 129] on div "Background" at bounding box center [60, 129] width 76 height 10
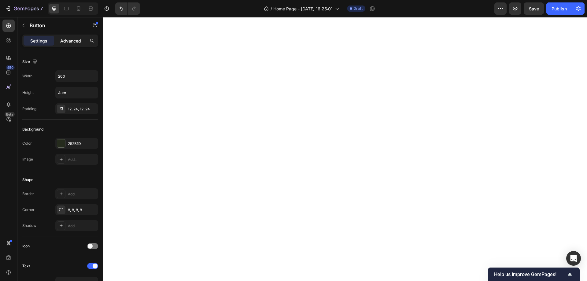
click at [67, 41] on p "Advanced" at bounding box center [70, 41] width 21 height 6
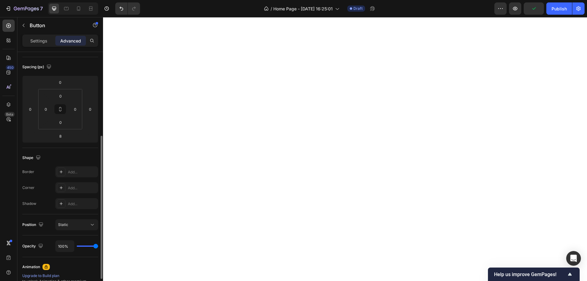
scroll to position [92, 0]
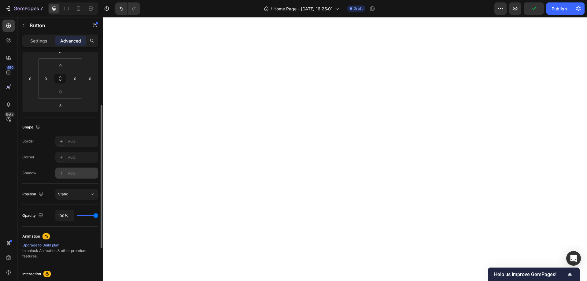
click at [79, 171] on div "Add..." at bounding box center [82, 174] width 29 height 6
click at [79, 171] on div "Light" at bounding box center [77, 174] width 18 height 6
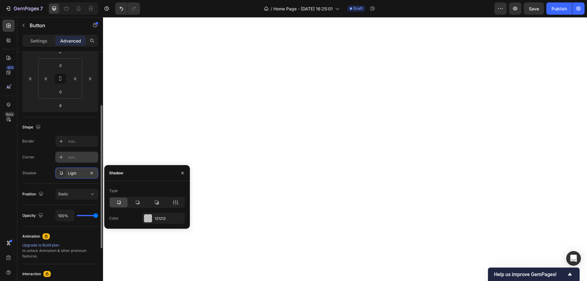
click at [78, 156] on div "Add..." at bounding box center [82, 158] width 29 height 6
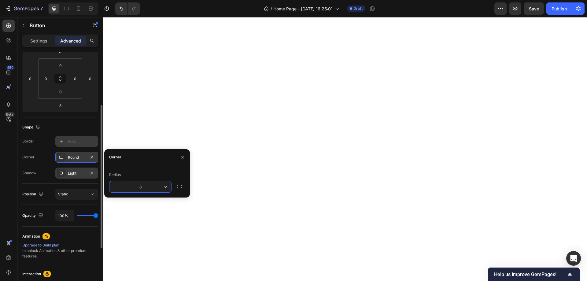
click at [78, 141] on div "Add..." at bounding box center [82, 142] width 29 height 6
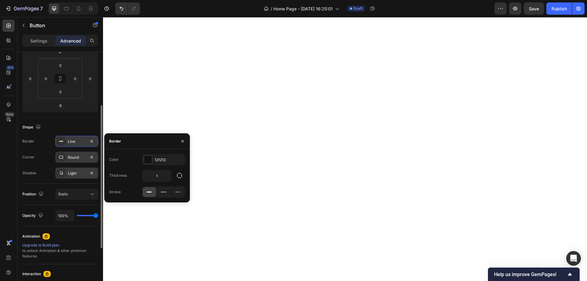
click at [78, 141] on div "Line" at bounding box center [77, 142] width 18 height 6
click at [90, 143] on icon "button" at bounding box center [91, 141] width 5 height 5
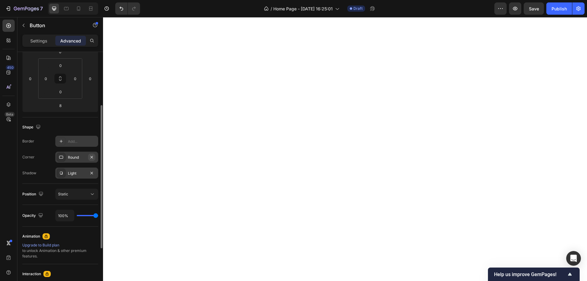
click at [90, 159] on icon "button" at bounding box center [91, 157] width 5 height 5
click at [90, 173] on icon "button" at bounding box center [91, 173] width 5 height 5
click at [83, 195] on div "Static" at bounding box center [73, 194] width 31 height 6
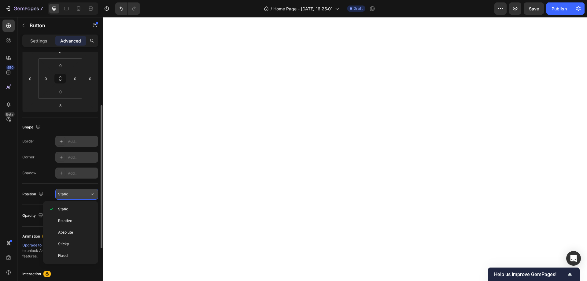
click at [83, 195] on div "Static" at bounding box center [73, 194] width 31 height 6
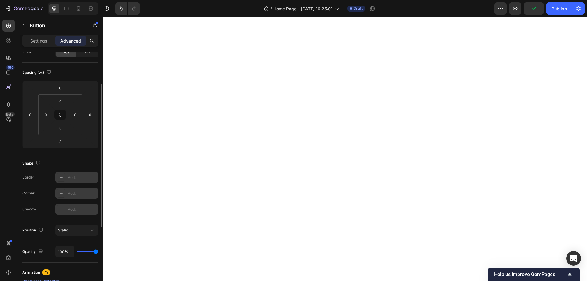
scroll to position [0, 0]
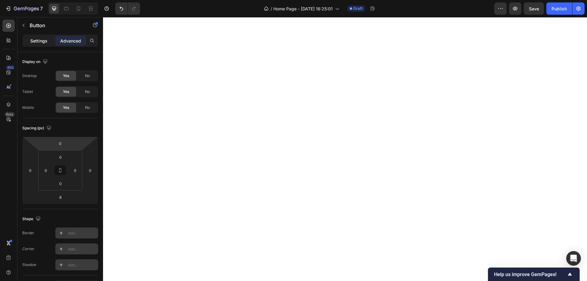
click at [44, 42] on p "Settings" at bounding box center [38, 41] width 17 height 6
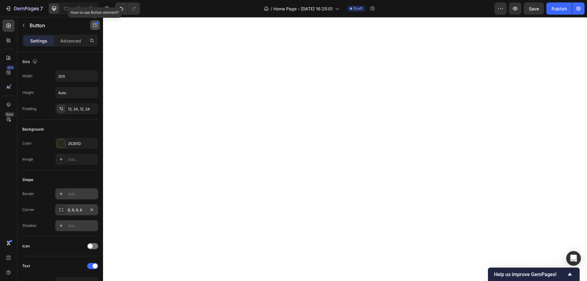
click at [91, 25] on button "button" at bounding box center [95, 25] width 10 height 10
click at [82, 53] on button "Element tips New" at bounding box center [72, 50] width 50 height 11
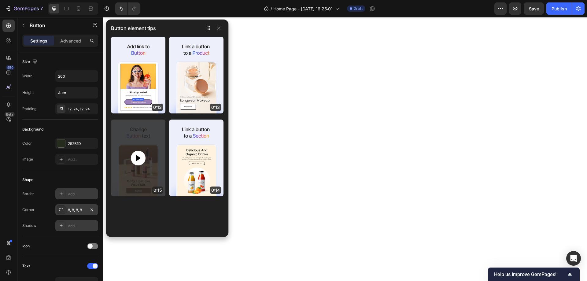
click at [141, 162] on div at bounding box center [138, 158] width 15 height 15
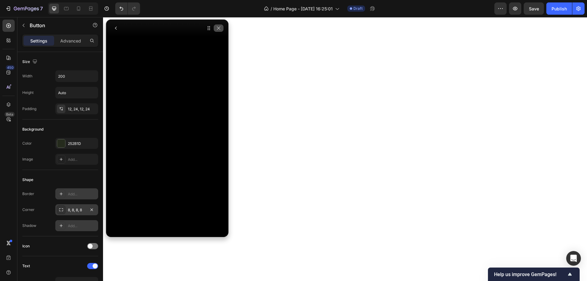
click at [218, 28] on icon "button" at bounding box center [218, 28] width 3 height 3
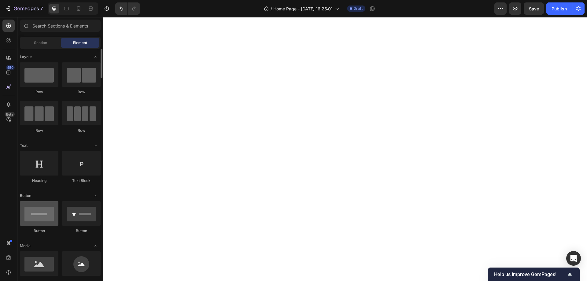
click at [48, 214] on div at bounding box center [39, 213] width 39 height 24
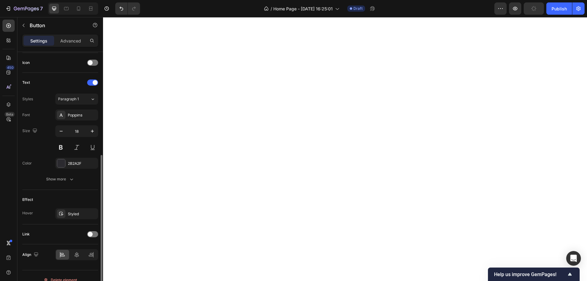
scroll to position [192, 0]
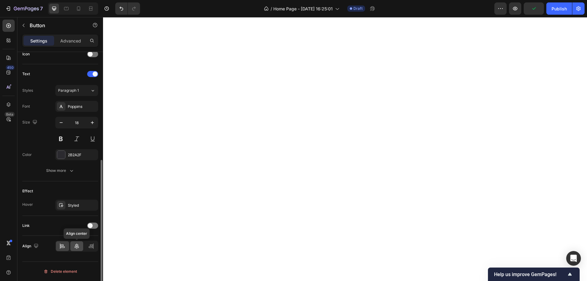
click at [80, 243] on div at bounding box center [76, 246] width 13 height 10
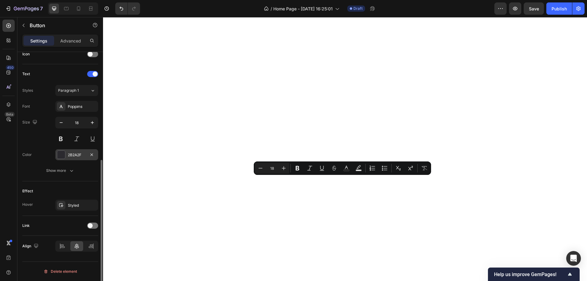
click at [64, 153] on div at bounding box center [61, 155] width 8 height 8
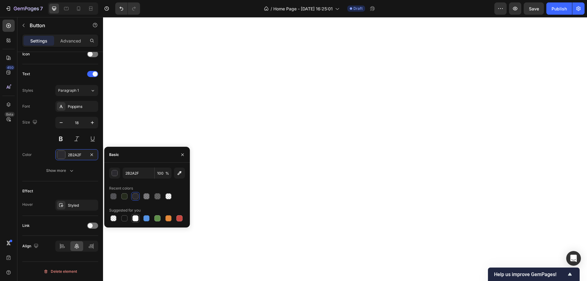
click at [132, 218] on div at bounding box center [135, 218] width 7 height 7
type input "FFFFFF"
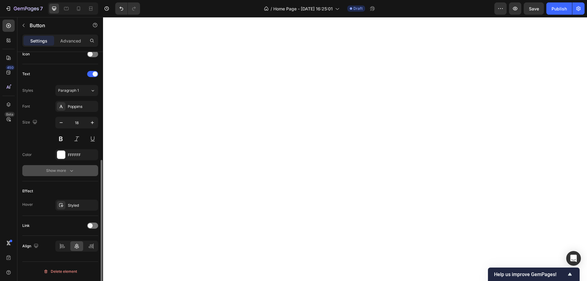
click at [73, 166] on button "Show more" at bounding box center [60, 170] width 76 height 11
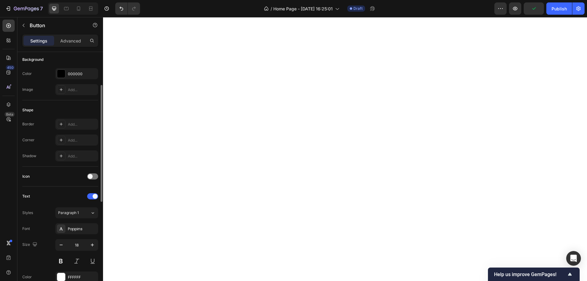
scroll to position [0, 0]
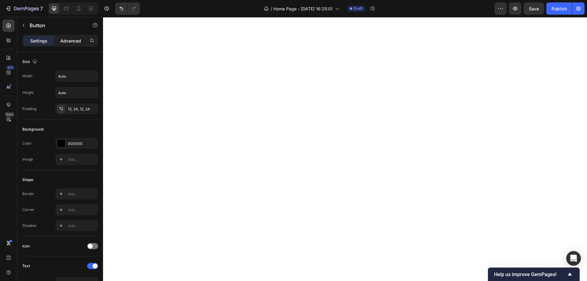
click at [68, 40] on p "Advanced" at bounding box center [70, 41] width 21 height 6
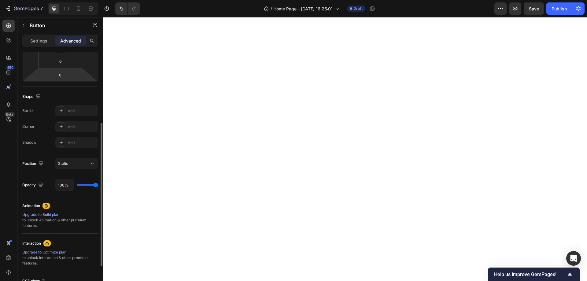
scroll to position [178, 0]
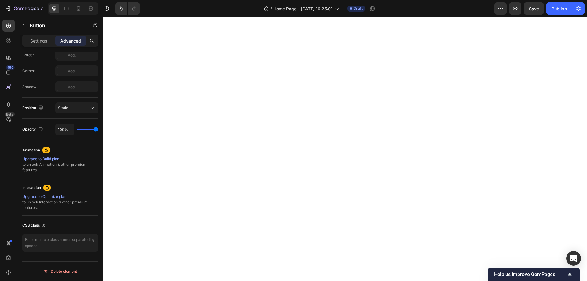
click at [43, 46] on div "Settings Advanced" at bounding box center [60, 41] width 76 height 12
click at [43, 41] on p "Settings" at bounding box center [38, 41] width 17 height 6
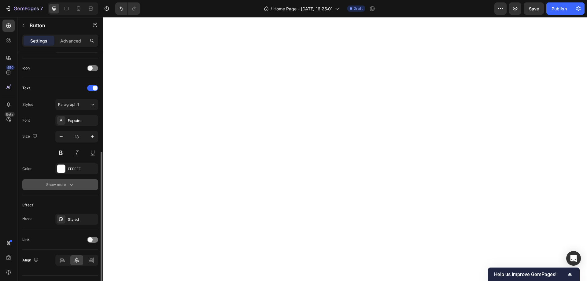
click at [74, 188] on button "Show more" at bounding box center [60, 184] width 76 height 11
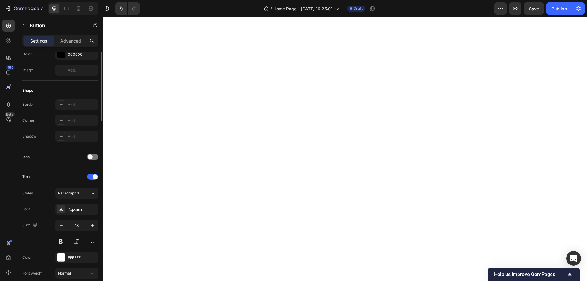
scroll to position [0, 0]
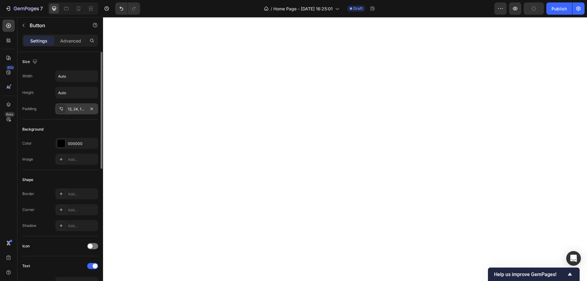
click at [77, 110] on div "12, 24, 12, 24" at bounding box center [77, 109] width 18 height 6
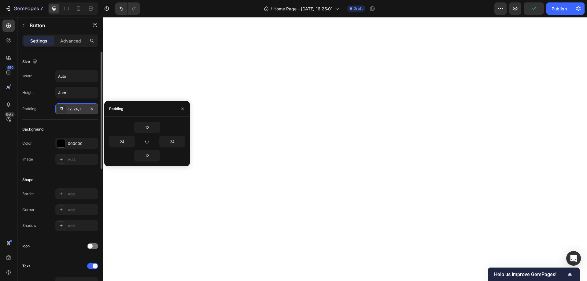
click at [77, 110] on div "12, 24, 12, 24" at bounding box center [77, 109] width 18 height 6
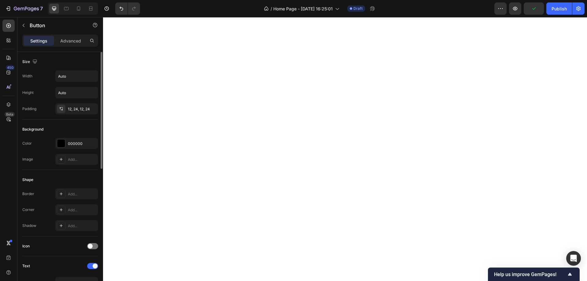
click at [77, 128] on div "Background" at bounding box center [60, 129] width 76 height 10
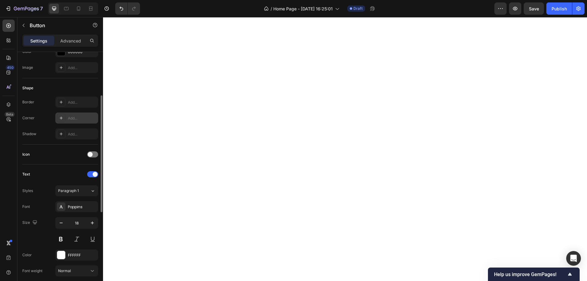
scroll to position [153, 0]
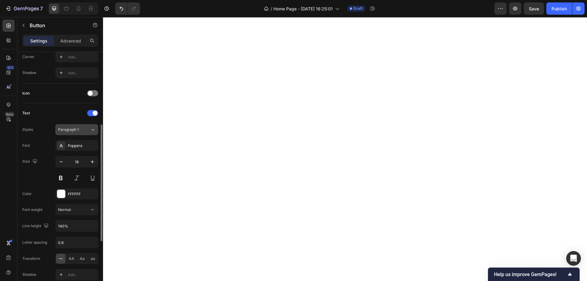
click at [90, 128] on icon at bounding box center [92, 130] width 5 height 6
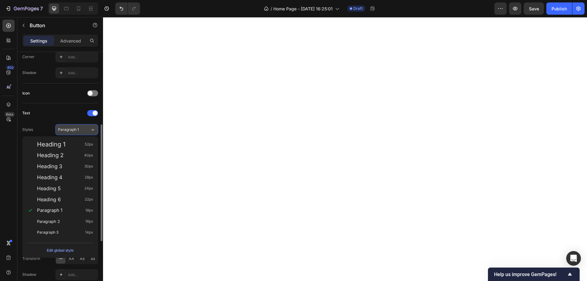
click at [92, 128] on icon at bounding box center [92, 130] width 5 height 6
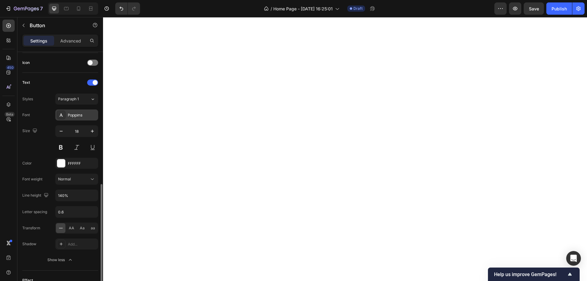
scroll to position [214, 0]
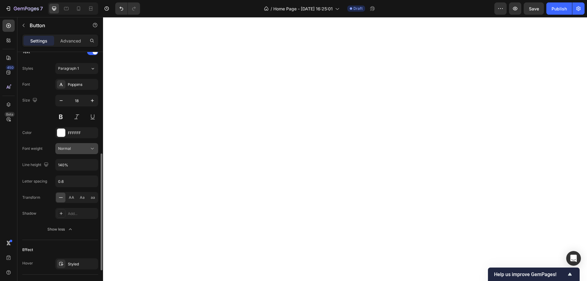
click at [68, 147] on span "Normal" at bounding box center [64, 148] width 13 height 5
click at [73, 164] on input "140%" at bounding box center [77, 164] width 42 height 11
click at [83, 164] on input "140%" at bounding box center [77, 164] width 42 height 11
click at [90, 164] on icon "button" at bounding box center [92, 165] width 6 height 6
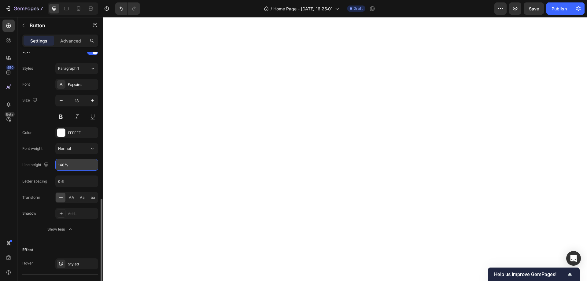
scroll to position [244, 0]
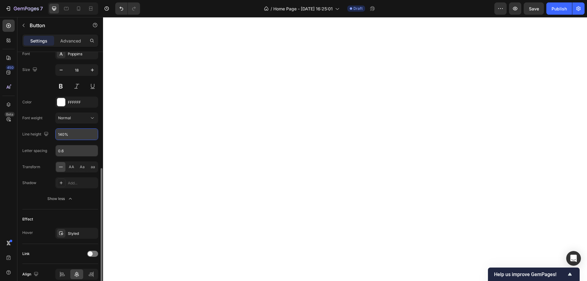
click at [86, 149] on input "0.6" at bounding box center [77, 150] width 42 height 11
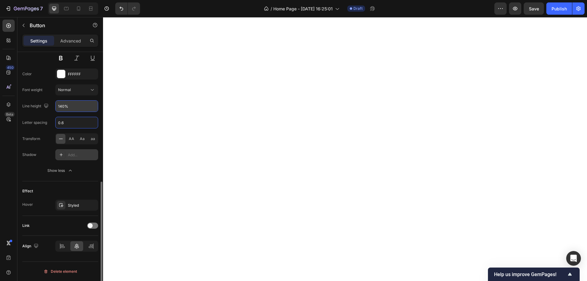
type input "8"
type input "0.6"
click at [85, 163] on div "Font Poppins Size 18 Color FFFFFF Font weight Normal Line height 140% Letter sp…" at bounding box center [60, 98] width 76 height 156
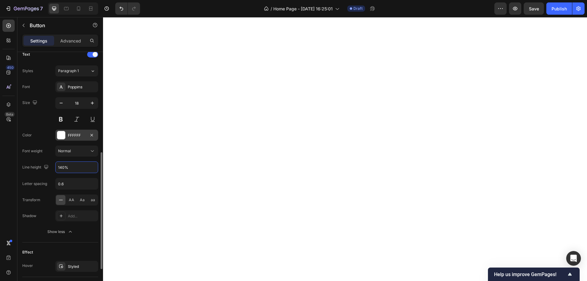
click at [78, 131] on div "FFFFFF" at bounding box center [76, 135] width 43 height 11
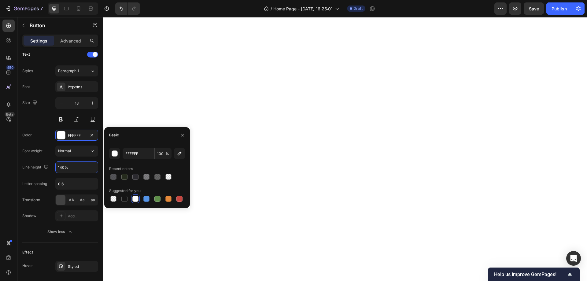
click at [29, 126] on div "Font Poppins Size 18 Color FFFFFF Font weight Normal Line height 140% Letter sp…" at bounding box center [60, 159] width 76 height 156
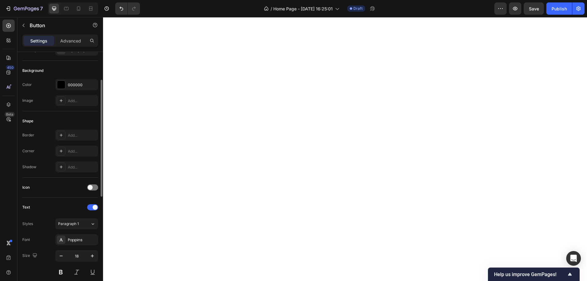
scroll to position [28, 0]
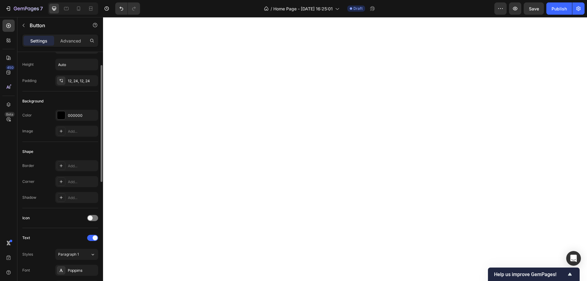
click at [70, 108] on div "Background Color 000000 Image Add..." at bounding box center [60, 116] width 76 height 50
click at [70, 111] on div "000000" at bounding box center [76, 115] width 43 height 11
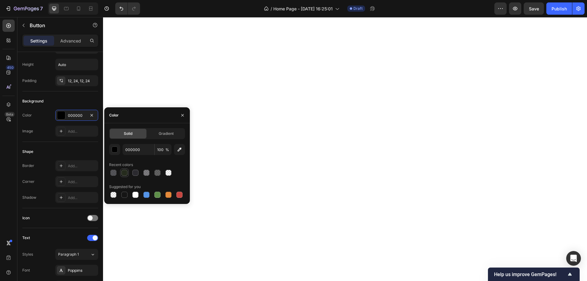
click at [125, 175] on div at bounding box center [124, 173] width 6 height 6
click at [125, 173] on div at bounding box center [124, 173] width 6 height 6
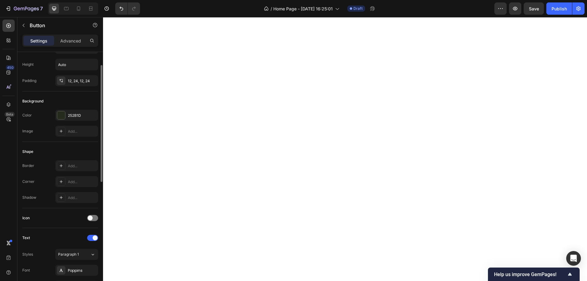
scroll to position [0, 0]
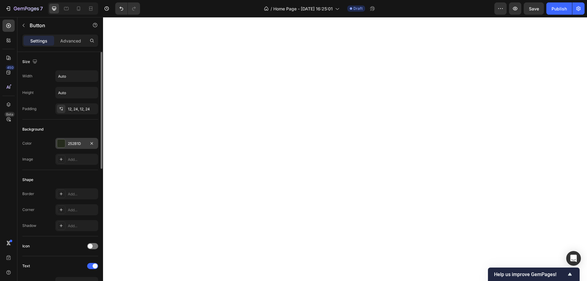
click at [69, 144] on div "252B1D" at bounding box center [77, 144] width 18 height 6
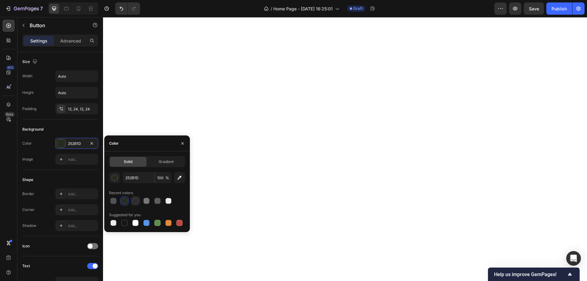
click at [135, 203] on div at bounding box center [135, 201] width 6 height 6
type input "2B2A2F"
click at [75, 112] on div "12, 24, 12, 24" at bounding box center [76, 108] width 43 height 11
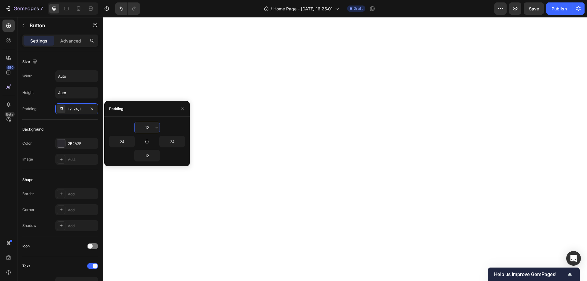
type input "8"
type input "12"
click at [121, 130] on div "12" at bounding box center [147, 128] width 76 height 12
click at [71, 74] on input "Auto" at bounding box center [77, 76] width 42 height 11
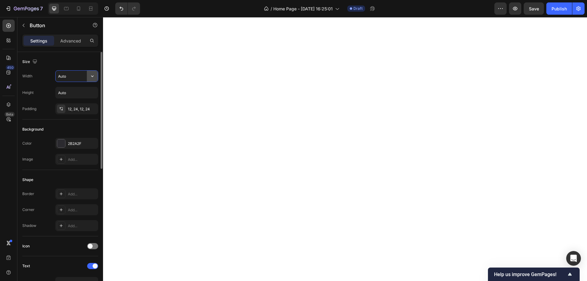
click at [89, 76] on button "button" at bounding box center [92, 76] width 11 height 11
click at [87, 90] on button "button" at bounding box center [92, 92] width 11 height 11
click at [79, 110] on div "12, 24, 12, 24" at bounding box center [77, 109] width 18 height 6
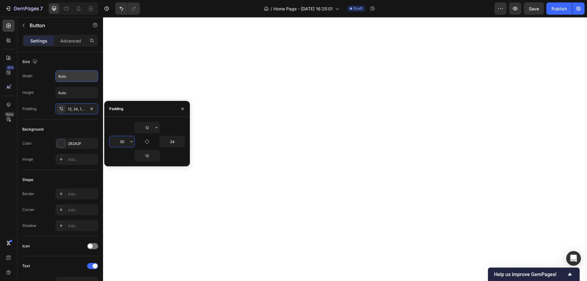
type input "30"
type input "26"
click at [169, 141] on input "30" at bounding box center [172, 141] width 25 height 11
type input "26"
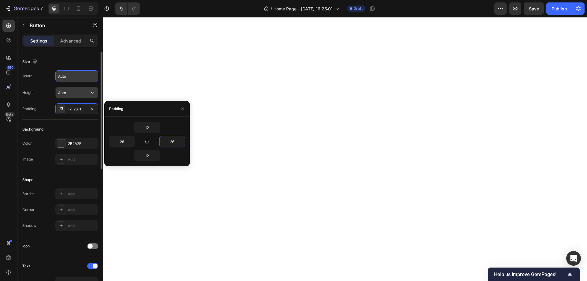
click at [67, 91] on input "Auto" at bounding box center [77, 92] width 42 height 11
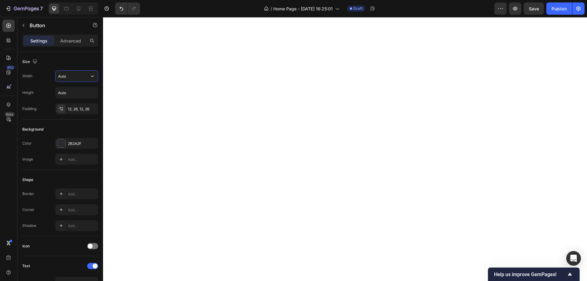
click at [69, 79] on input "Auto" at bounding box center [77, 76] width 42 height 11
click at [96, 78] on button "button" at bounding box center [92, 76] width 11 height 11
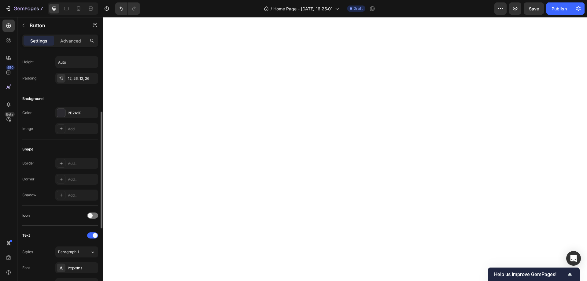
scroll to position [61, 0]
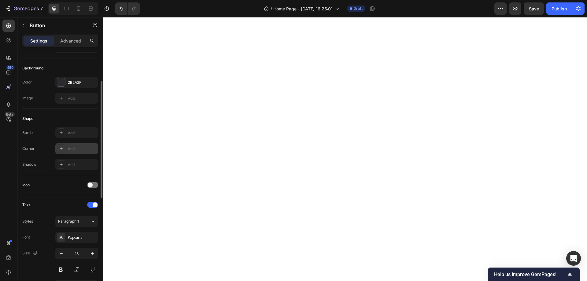
click at [71, 148] on div "Add..." at bounding box center [82, 149] width 29 height 6
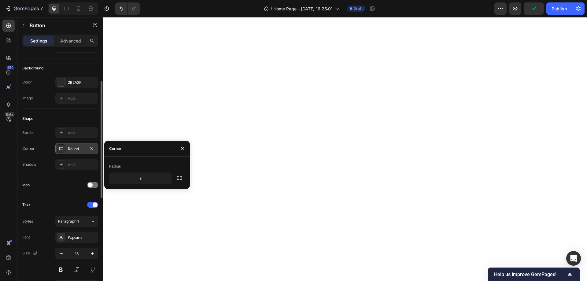
click at [171, 166] on div "Radius" at bounding box center [147, 166] width 76 height 10
click at [178, 180] on icon "button" at bounding box center [179, 178] width 6 height 6
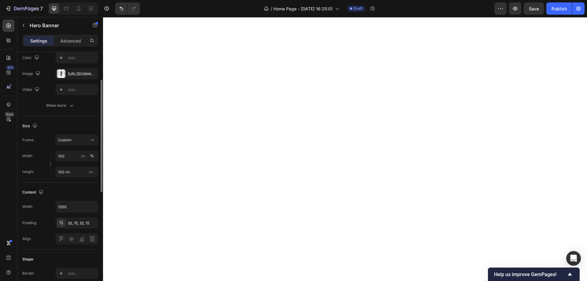
scroll to position [0, 0]
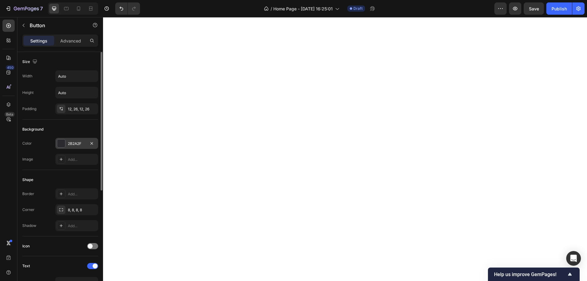
click at [76, 148] on div "2B2A2F" at bounding box center [76, 143] width 43 height 11
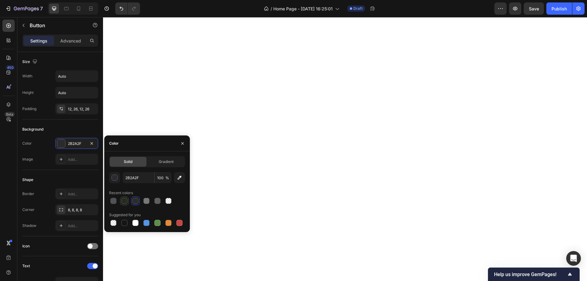
click at [124, 201] on div at bounding box center [124, 201] width 6 height 6
click at [149, 225] on div at bounding box center [146, 223] width 6 height 6
click at [135, 223] on div at bounding box center [135, 223] width 6 height 6
type input "FFFFFF"
click at [72, 125] on div "Background" at bounding box center [60, 129] width 76 height 10
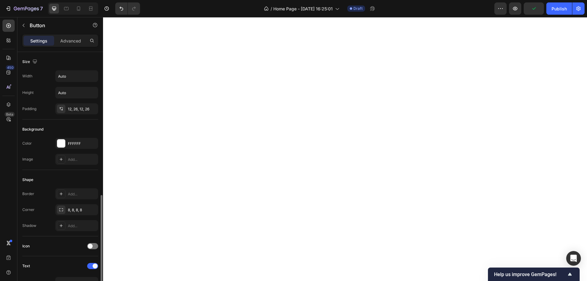
scroll to position [92, 0]
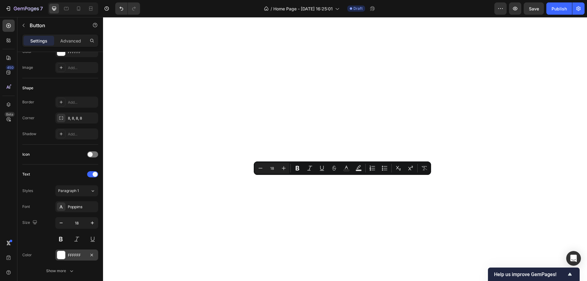
click at [72, 255] on div "FFFFFF" at bounding box center [77, 255] width 18 height 6
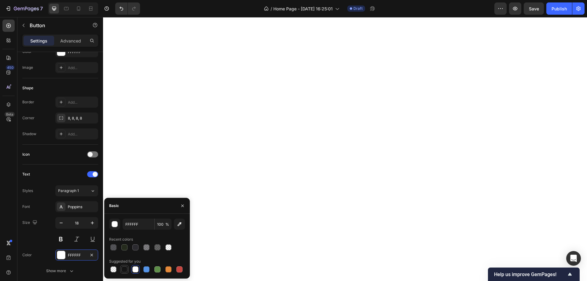
click at [124, 267] on div at bounding box center [124, 269] width 6 height 6
type input "151515"
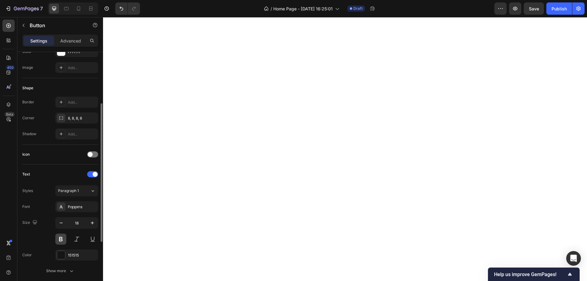
click at [57, 236] on button at bounding box center [60, 238] width 11 height 11
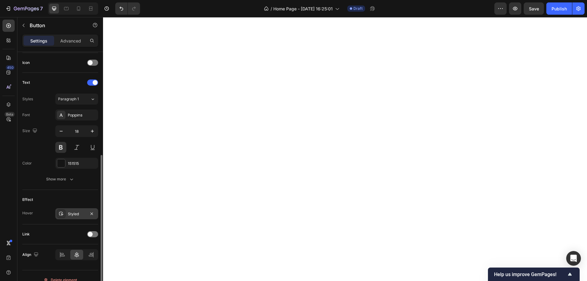
scroll to position [192, 0]
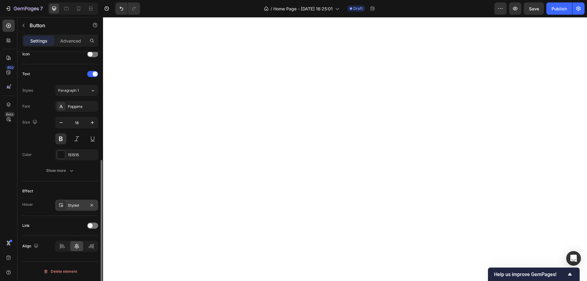
click at [77, 207] on div "Styled" at bounding box center [77, 206] width 18 height 6
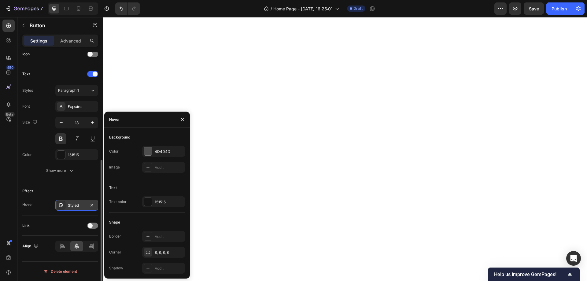
click at [77, 207] on div "Styled" at bounding box center [77, 206] width 18 height 6
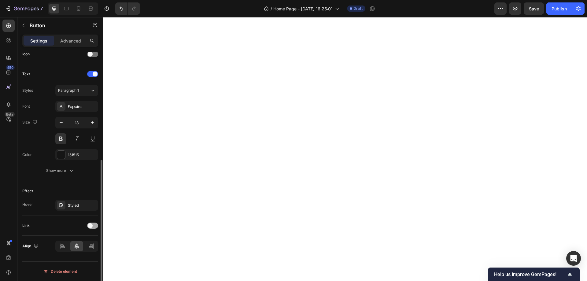
click at [87, 224] on div at bounding box center [92, 225] width 11 height 6
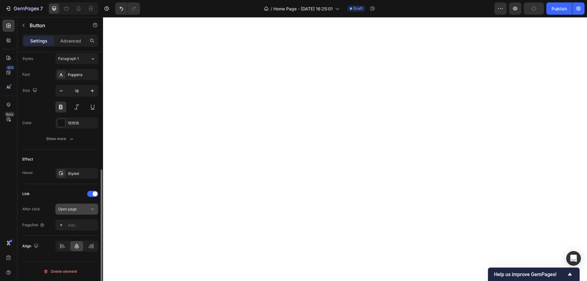
click at [75, 209] on span "Open page" at bounding box center [67, 209] width 19 height 5
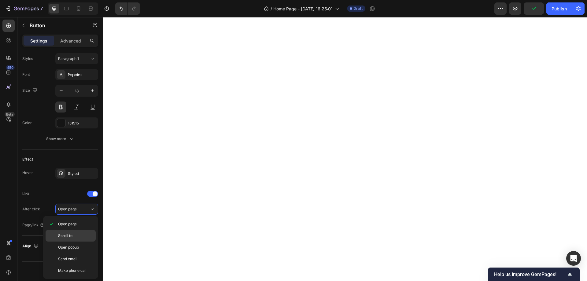
click at [78, 234] on p "Scroll to" at bounding box center [75, 236] width 35 height 6
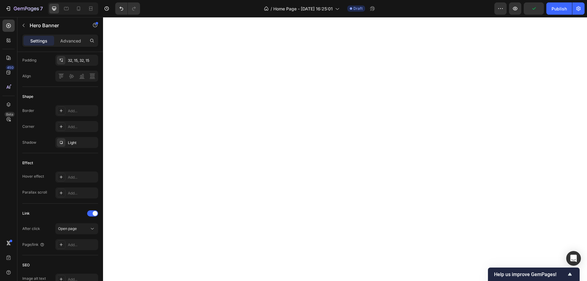
scroll to position [0, 0]
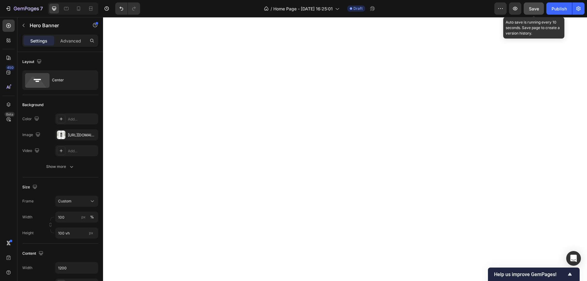
click at [532, 12] on button "Save" at bounding box center [533, 8] width 20 height 12
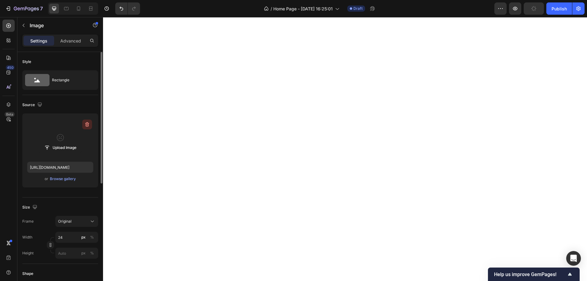
click at [87, 126] on icon "button" at bounding box center [87, 124] width 6 height 6
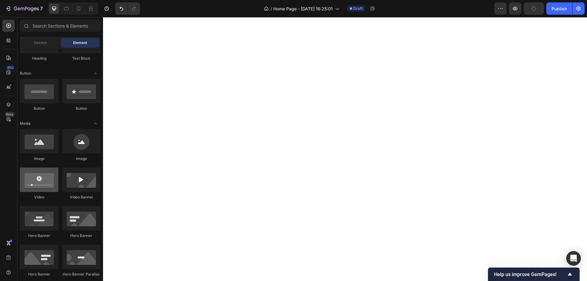
scroll to position [31, 0]
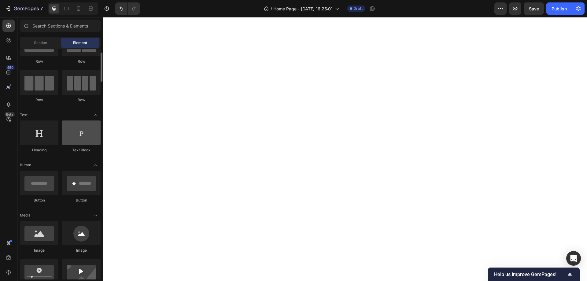
click at [74, 143] on div at bounding box center [81, 132] width 39 height 24
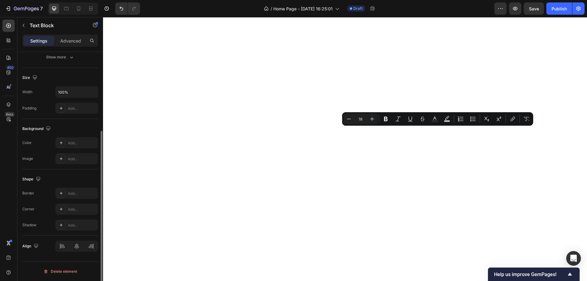
scroll to position [0, 0]
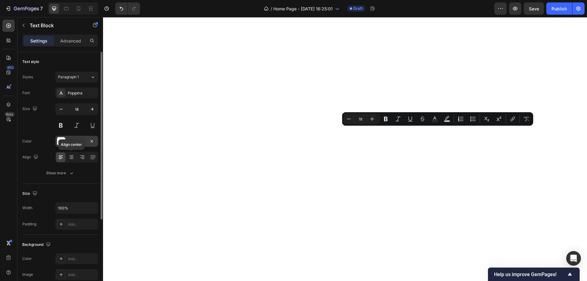
click at [77, 142] on div "FFFFFF" at bounding box center [77, 142] width 18 height 6
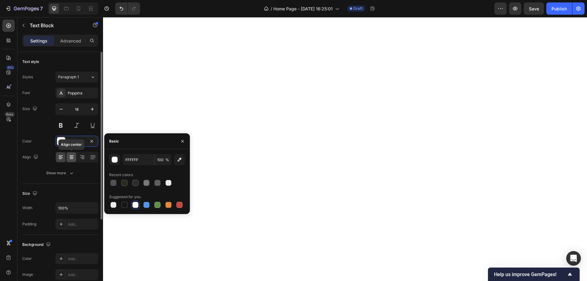
click at [69, 157] on icon at bounding box center [71, 157] width 6 height 6
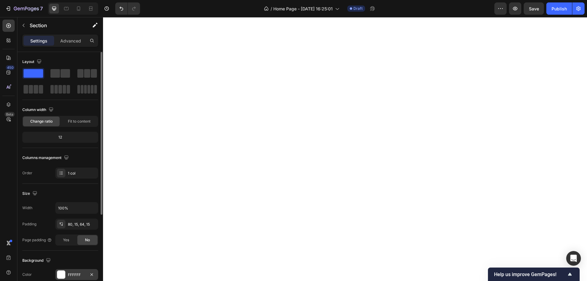
click at [62, 271] on div at bounding box center [61, 274] width 8 height 8
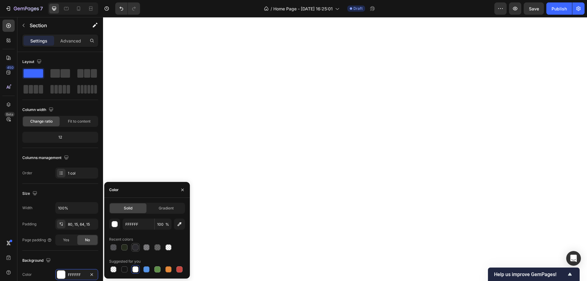
click at [132, 249] on div at bounding box center [135, 247] width 7 height 7
type input "2B2A2F"
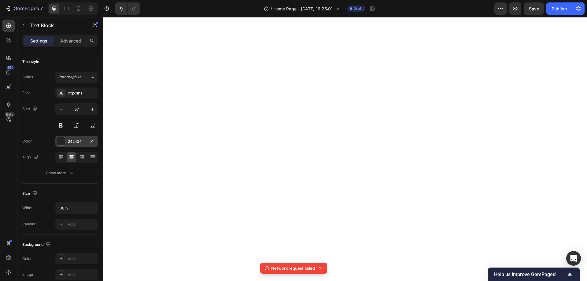
click at [80, 142] on div "242424" at bounding box center [77, 142] width 18 height 6
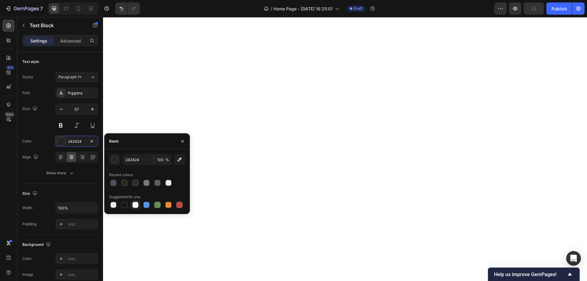
click at [133, 205] on div at bounding box center [135, 205] width 6 height 6
type input "FFFFFF"
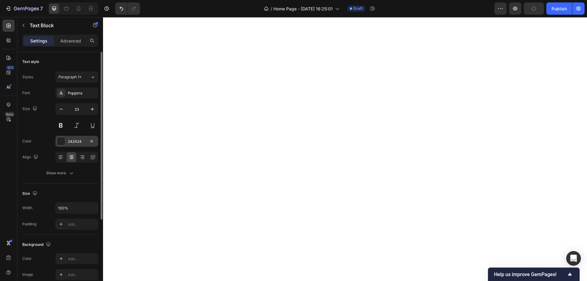
click at [76, 140] on div "242424" at bounding box center [77, 142] width 18 height 6
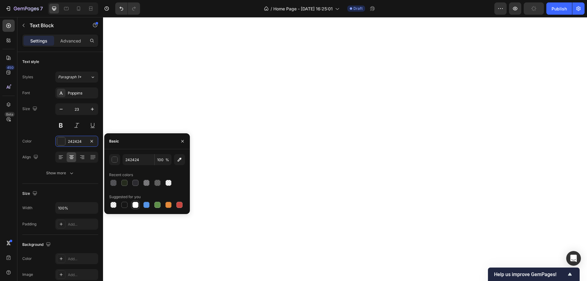
click at [138, 206] on div at bounding box center [135, 204] width 7 height 7
type input "FFFFFF"
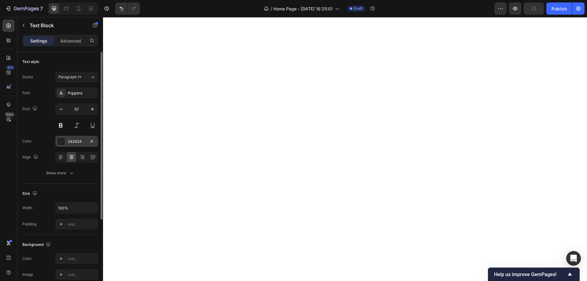
click at [71, 142] on div "242424" at bounding box center [77, 142] width 18 height 6
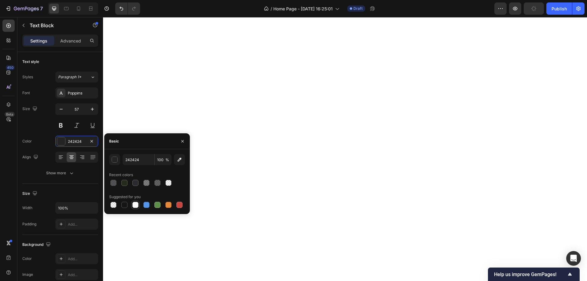
click at [134, 204] on div at bounding box center [135, 205] width 6 height 6
type input "FFFFFF"
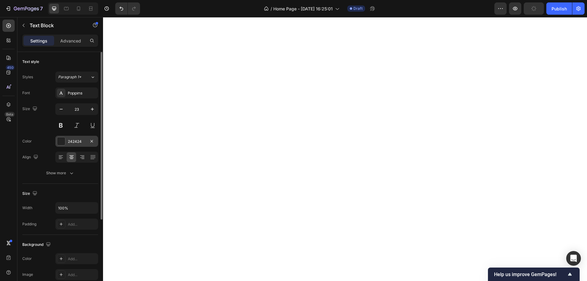
click at [72, 139] on div "242424" at bounding box center [77, 142] width 18 height 6
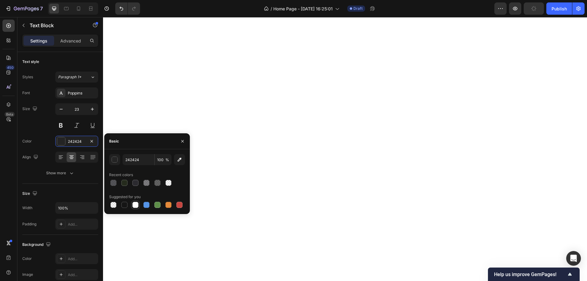
click at [131, 205] on div at bounding box center [147, 204] width 76 height 9
click at [133, 205] on div at bounding box center [135, 205] width 6 height 6
type input "FFFFFF"
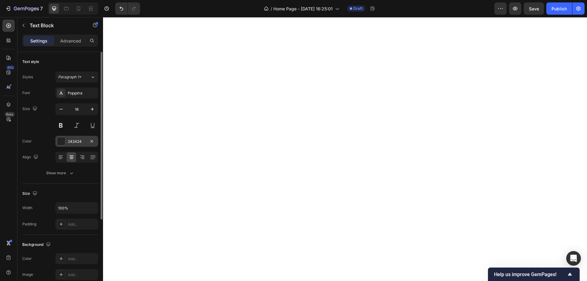
click at [63, 139] on div at bounding box center [61, 141] width 8 height 8
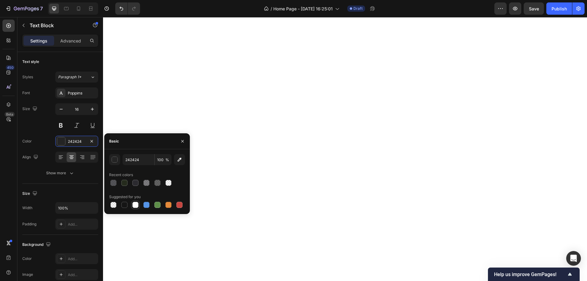
click at [134, 204] on div at bounding box center [135, 205] width 6 height 6
type input "FFFFFF"
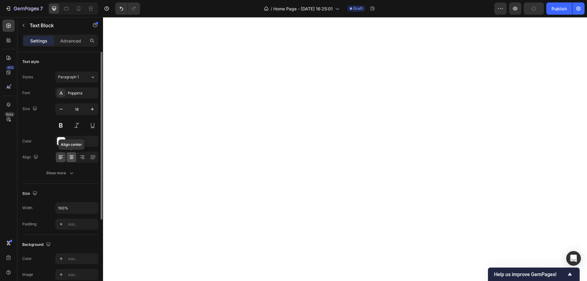
click at [71, 160] on icon at bounding box center [71, 157] width 6 height 6
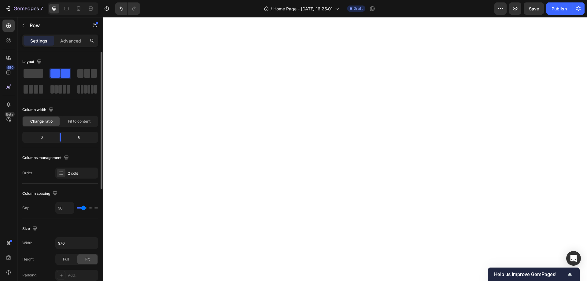
drag, startPoint x: 44, startPoint y: 138, endPoint x: 39, endPoint y: 138, distance: 4.4
click at [39, 138] on div "6" at bounding box center [39, 137] width 31 height 9
click at [40, 138] on div "6" at bounding box center [39, 137] width 31 height 9
click at [43, 137] on div "6" at bounding box center [39, 137] width 31 height 9
drag, startPoint x: 59, startPoint y: 136, endPoint x: 46, endPoint y: 135, distance: 12.6
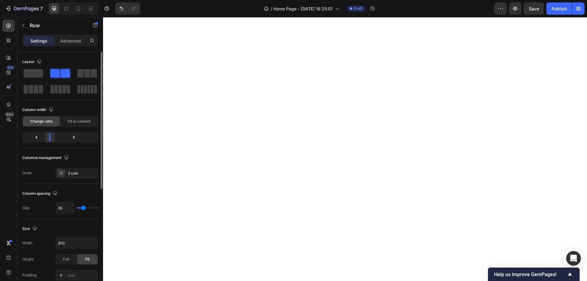
click at [46, 135] on div at bounding box center [49, 137] width 11 height 9
click at [76, 176] on div "2 cols" at bounding box center [82, 174] width 29 height 6
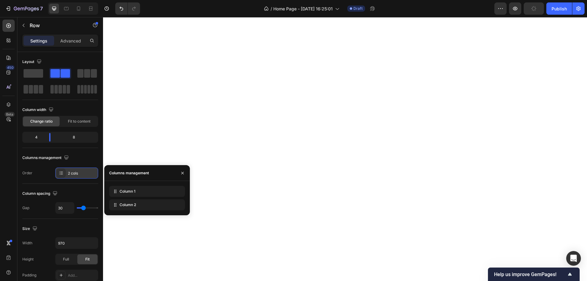
click at [76, 176] on div "2 cols" at bounding box center [82, 174] width 29 height 6
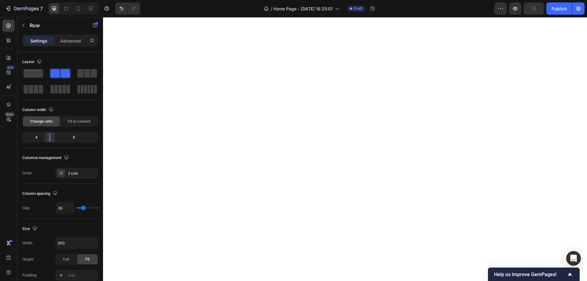
click at [52, 139] on div at bounding box center [49, 137] width 11 height 9
click at [76, 138] on div "8" at bounding box center [76, 137] width 42 height 9
click at [72, 137] on div "8" at bounding box center [76, 137] width 42 height 9
drag, startPoint x: 51, startPoint y: 140, endPoint x: 60, endPoint y: 141, distance: 8.6
click at [60, 141] on div at bounding box center [60, 137] width 11 height 9
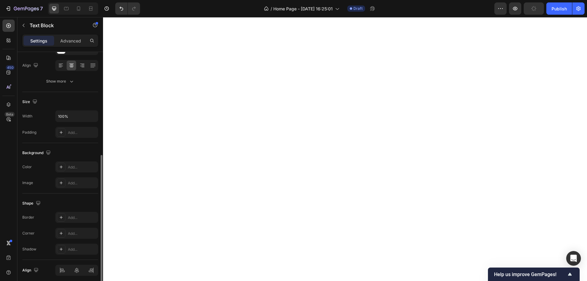
scroll to position [116, 0]
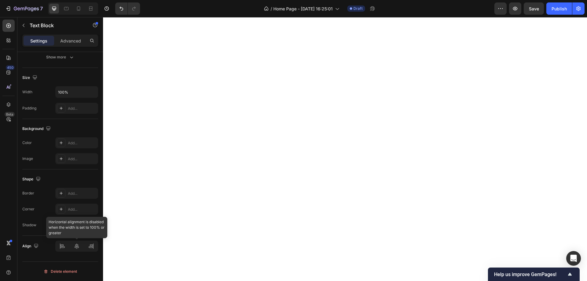
click at [61, 247] on div at bounding box center [76, 245] width 43 height 11
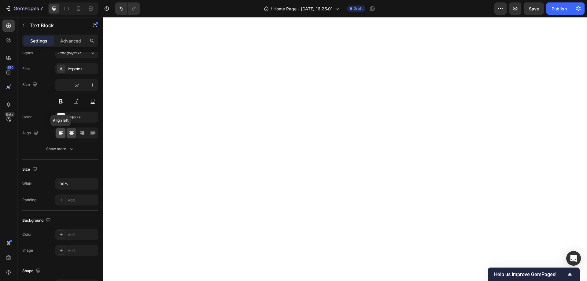
click at [62, 134] on icon at bounding box center [61, 133] width 4 height 1
click at [70, 136] on icon at bounding box center [71, 133] width 6 height 6
click at [94, 134] on icon at bounding box center [93, 133] width 6 height 6
click at [71, 133] on icon at bounding box center [71, 133] width 4 height 1
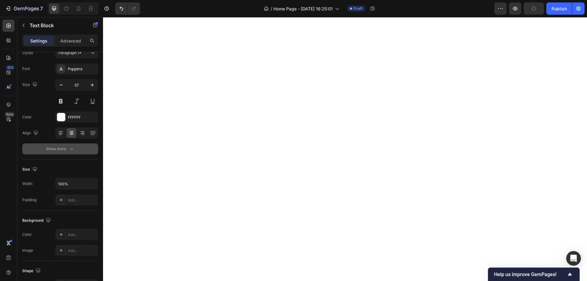
click at [71, 144] on button "Show more" at bounding box center [60, 148] width 76 height 11
